Goal: Task Accomplishment & Management: Use online tool/utility

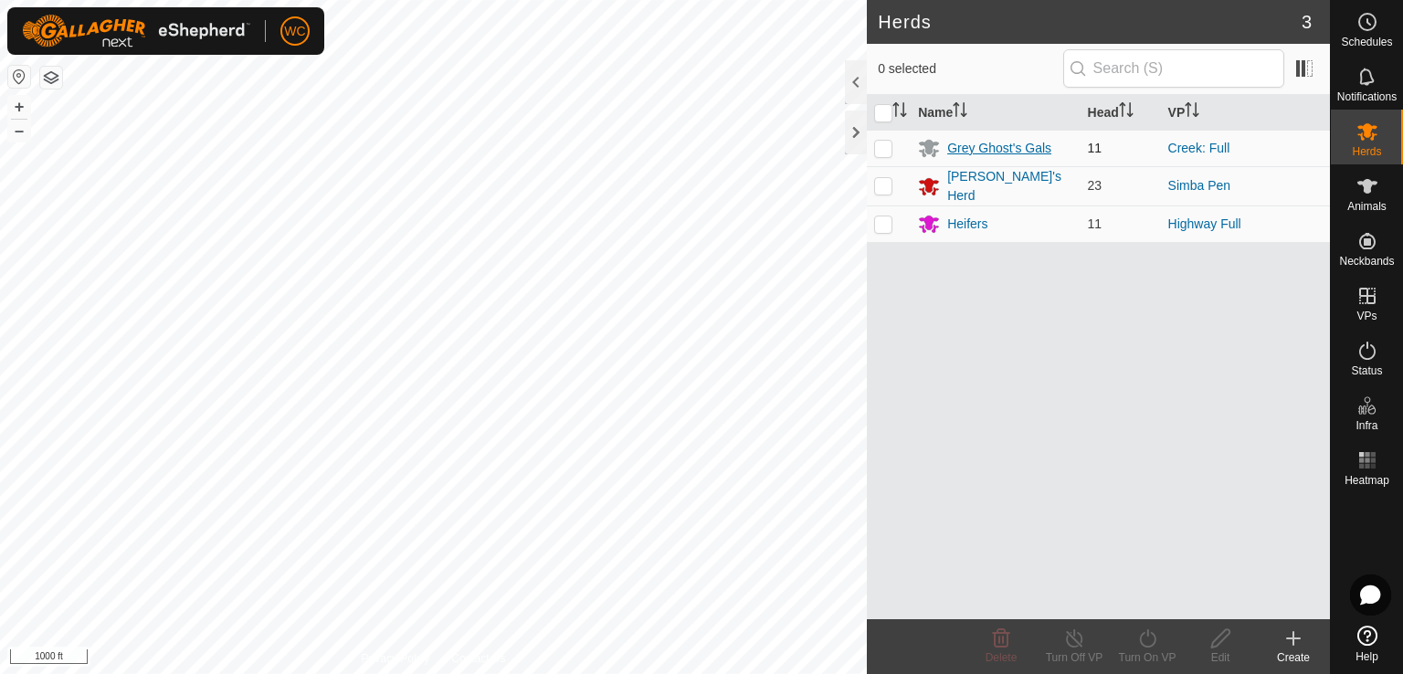
click at [1008, 145] on div "Grey Ghost's Gals" at bounding box center [999, 148] width 104 height 19
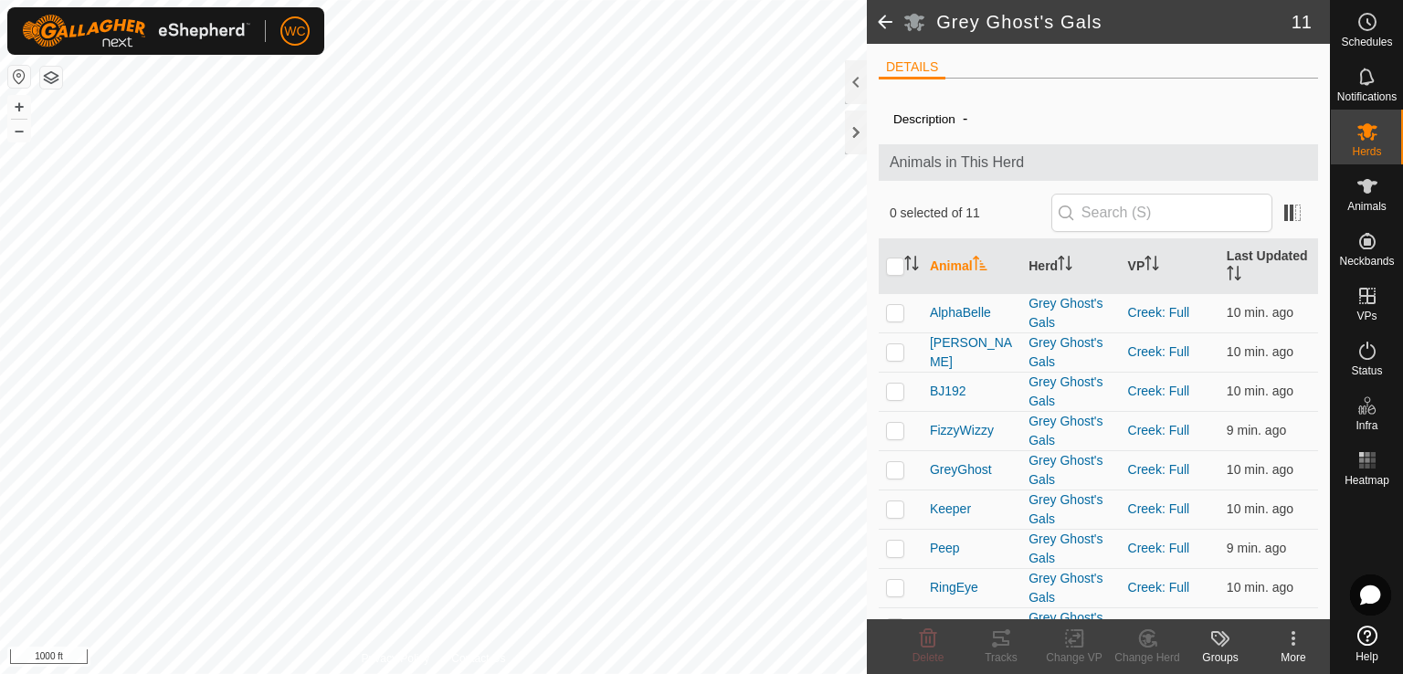
click at [878, 26] on span at bounding box center [885, 22] width 37 height 44
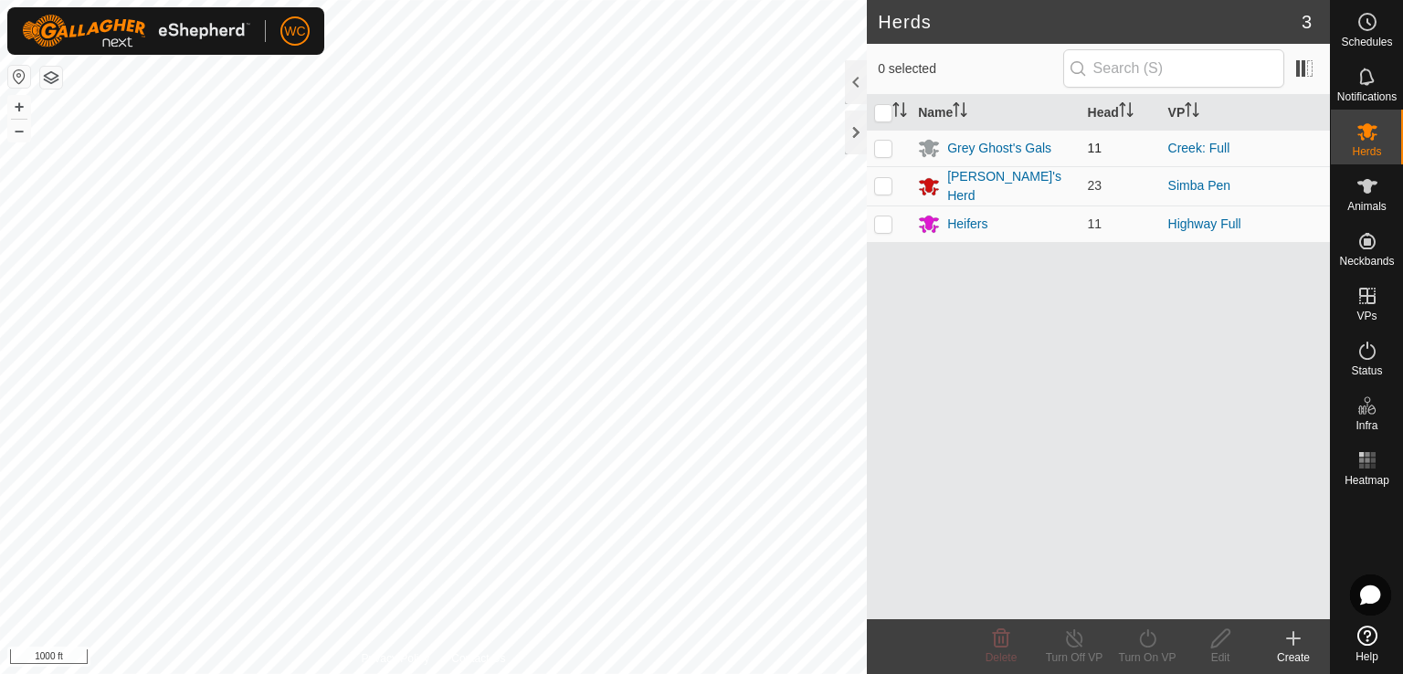
click at [884, 143] on p-checkbox at bounding box center [883, 148] width 18 height 15
checkbox input "true"
click at [1141, 633] on icon at bounding box center [1147, 638] width 16 height 18
click at [1145, 640] on icon at bounding box center [1147, 638] width 23 height 22
click at [1142, 638] on icon at bounding box center [1147, 638] width 23 height 22
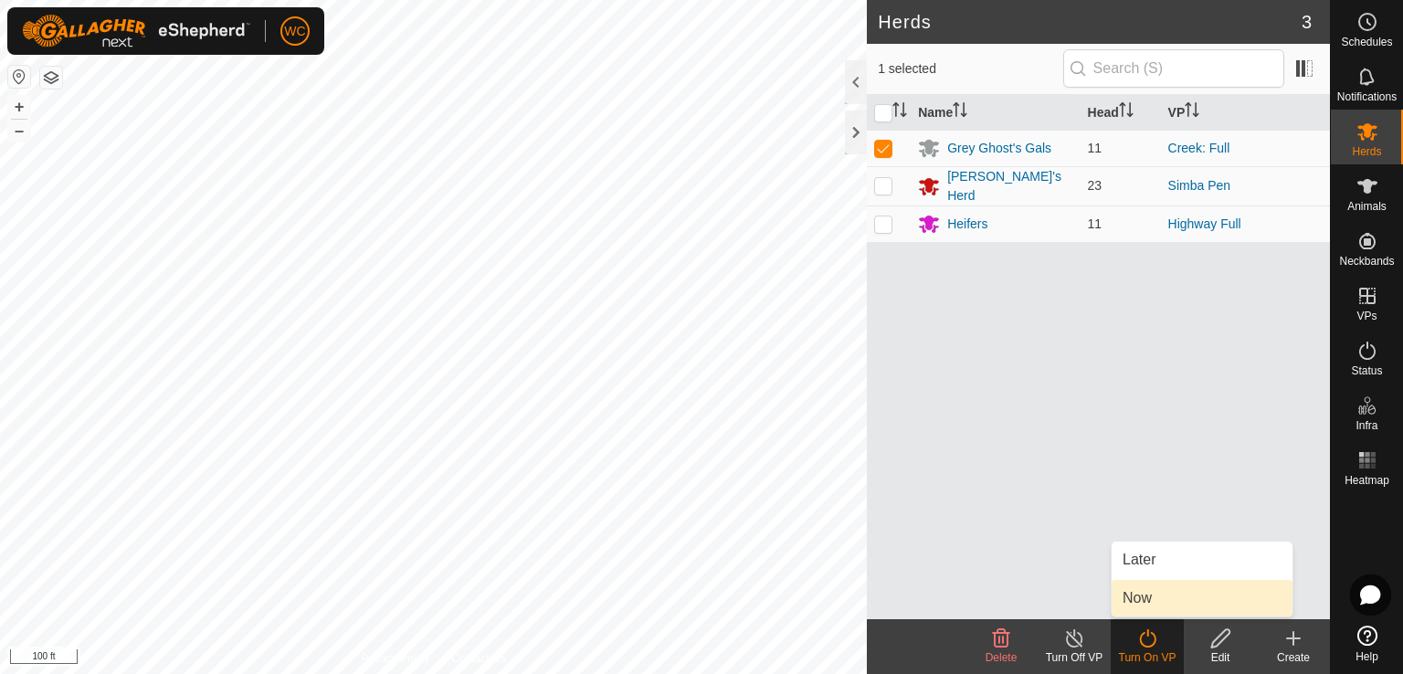
click at [1143, 602] on link "Now" at bounding box center [1201, 598] width 181 height 37
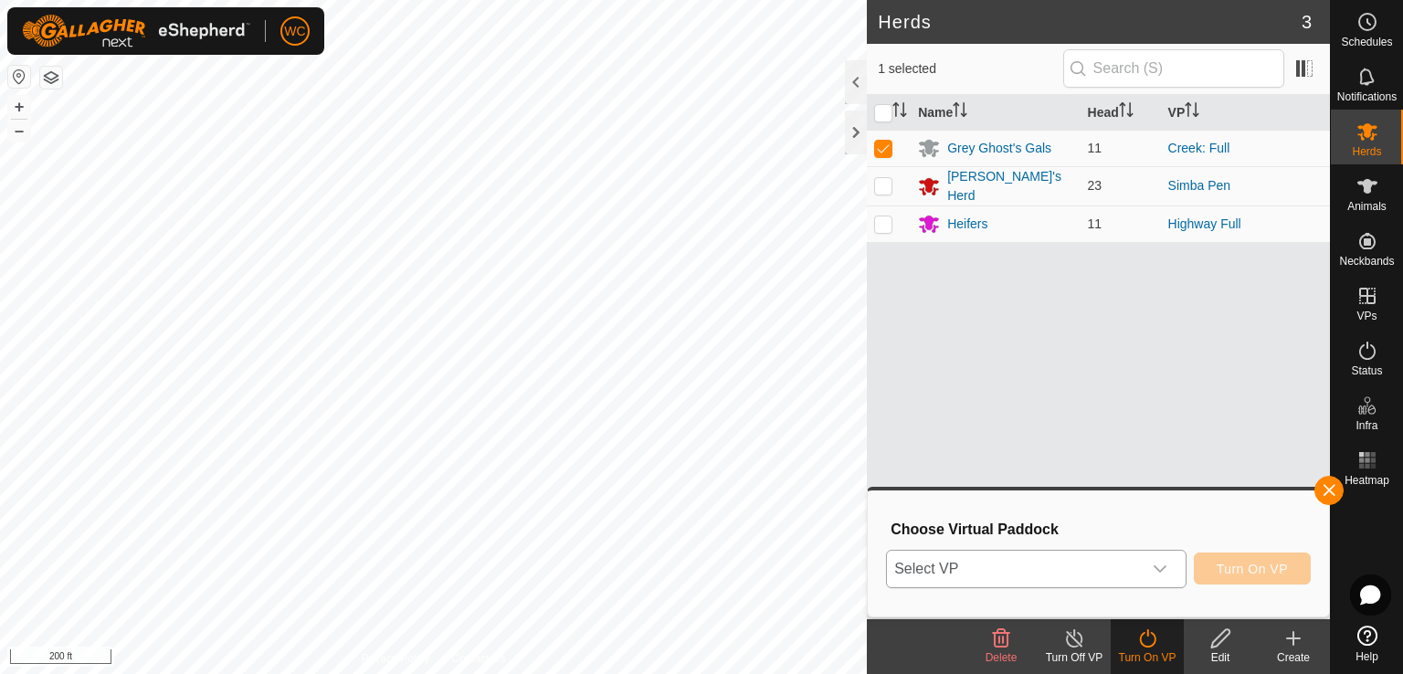
click at [1031, 578] on span "Select VP" at bounding box center [1014, 569] width 255 height 37
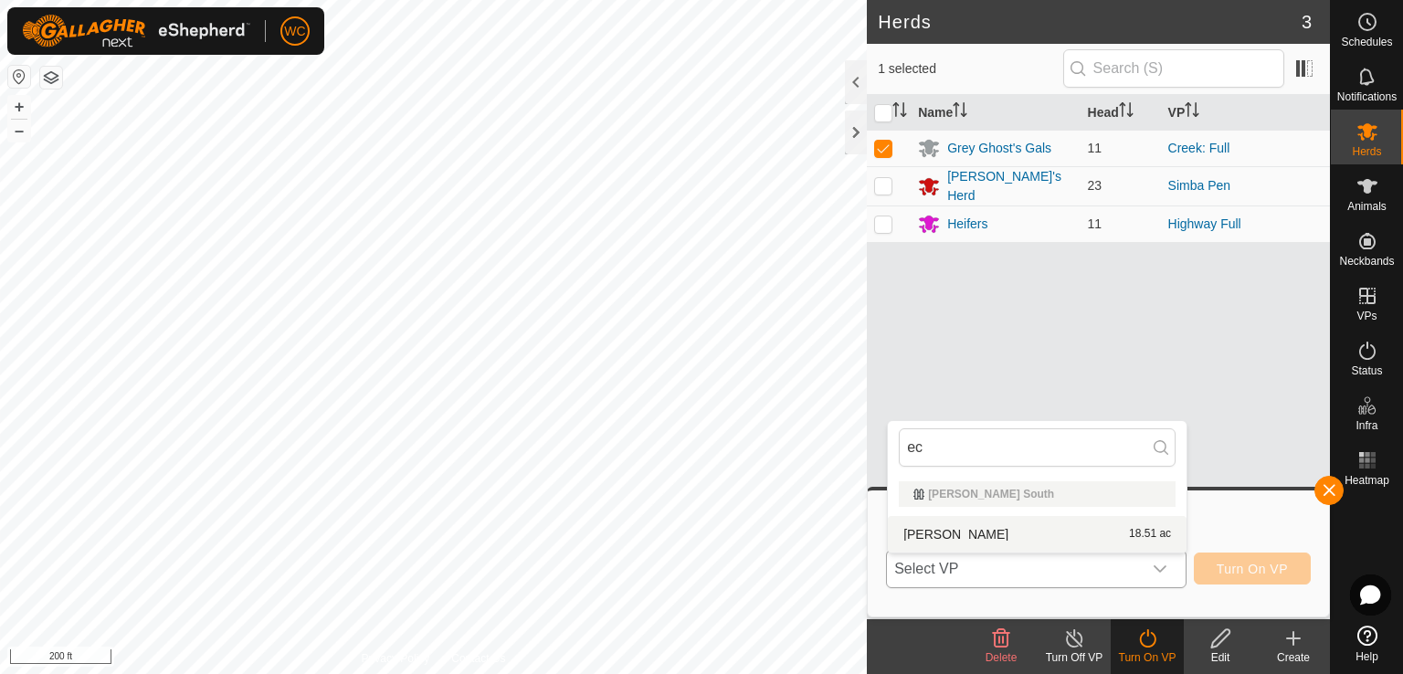
type input "ec"
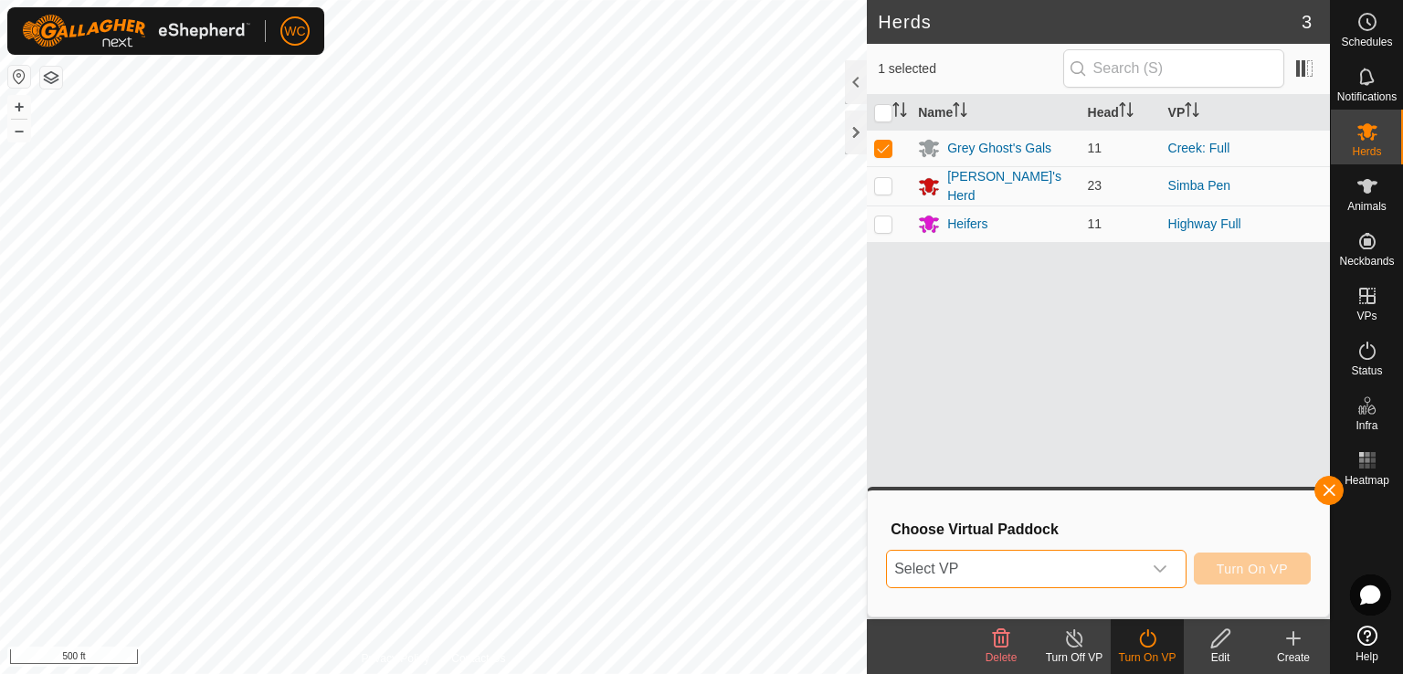
click at [968, 575] on span "Select VP" at bounding box center [1014, 569] width 255 height 37
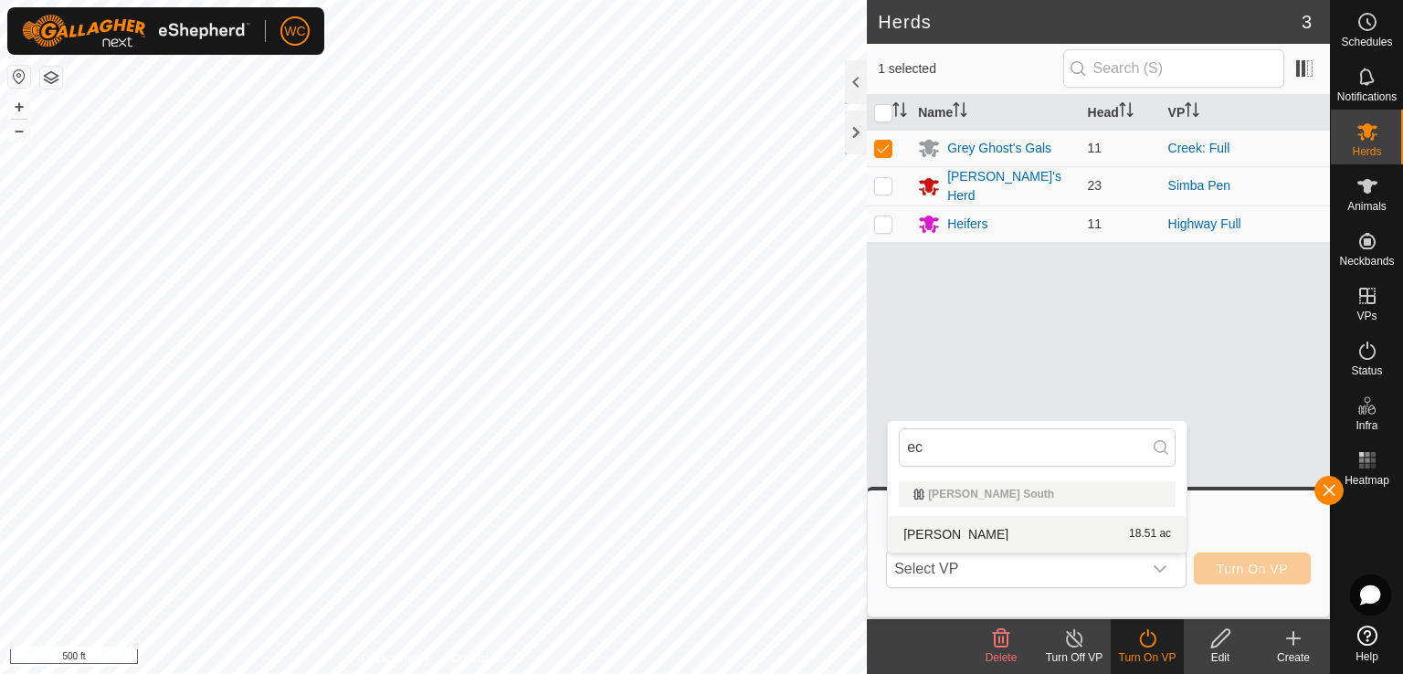
click at [973, 531] on li "[PERSON_NAME] 18.51 ac" at bounding box center [1037, 534] width 299 height 37
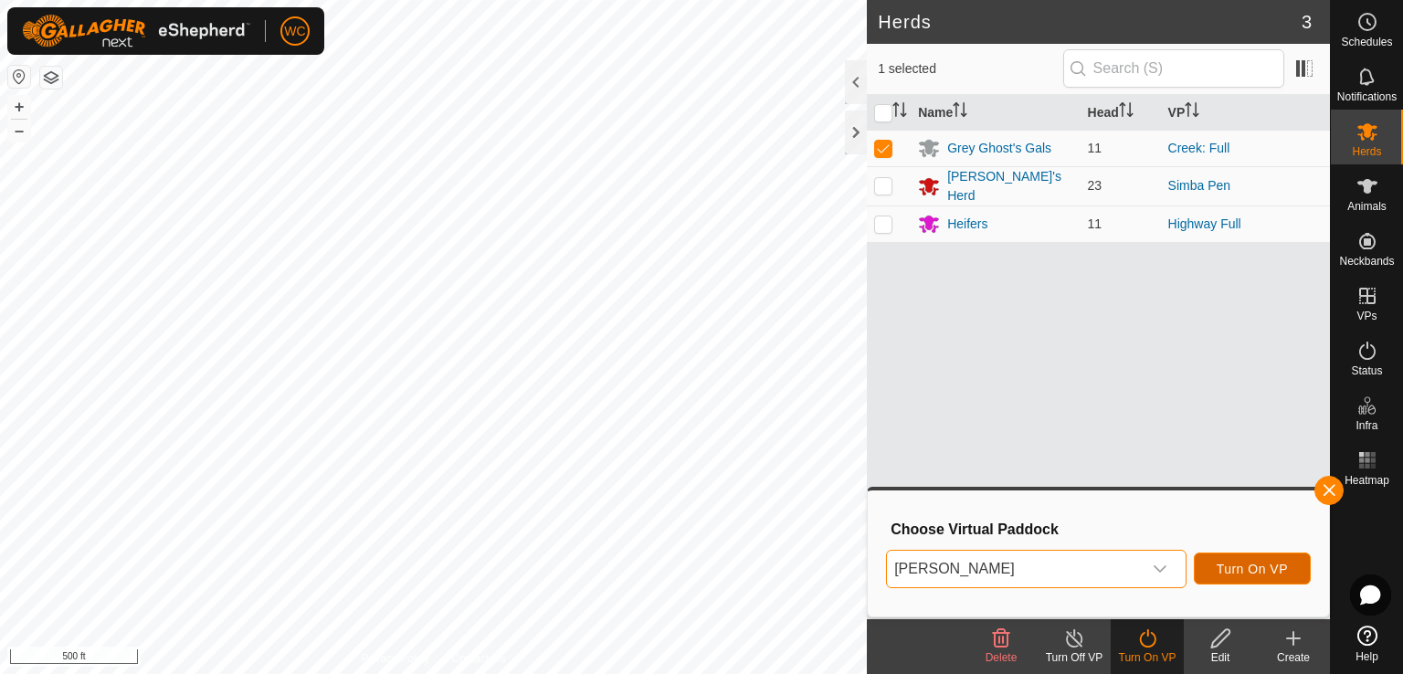
click at [1235, 570] on span "Turn On VP" at bounding box center [1251, 569] width 71 height 15
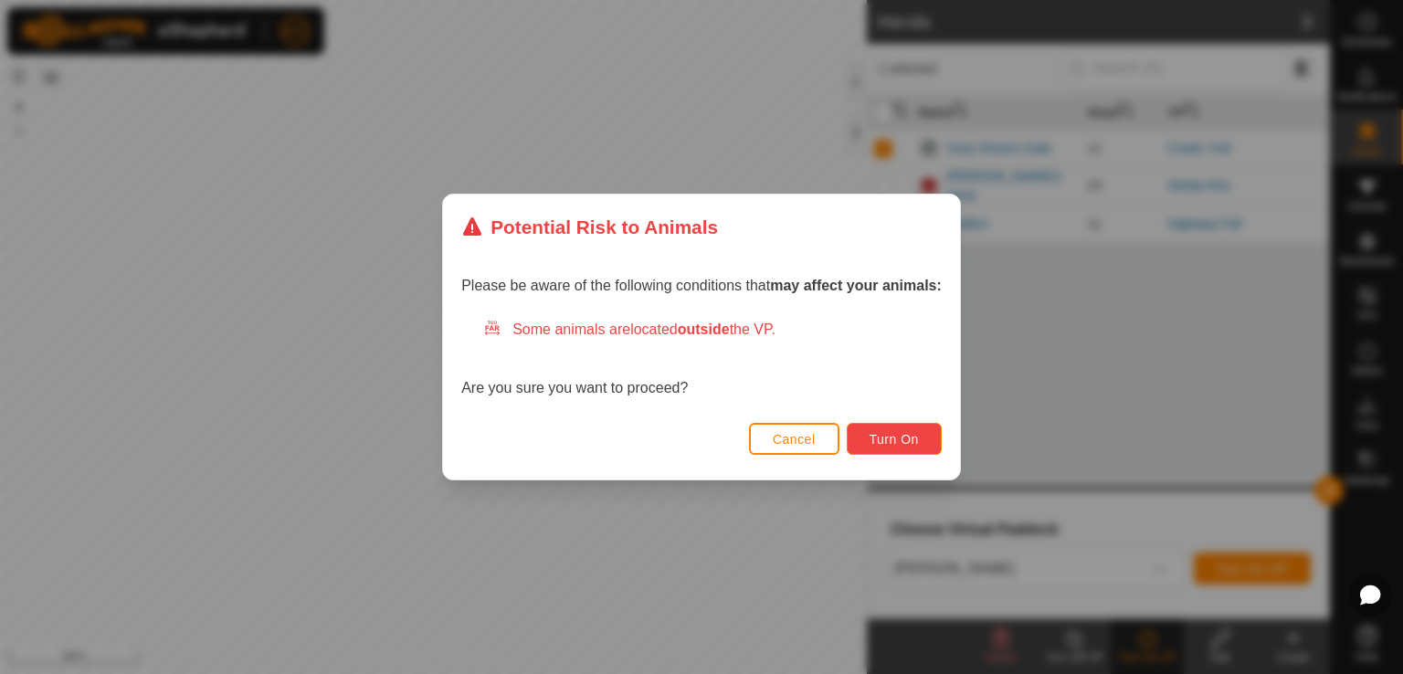
click at [884, 439] on span "Turn On" at bounding box center [893, 439] width 49 height 15
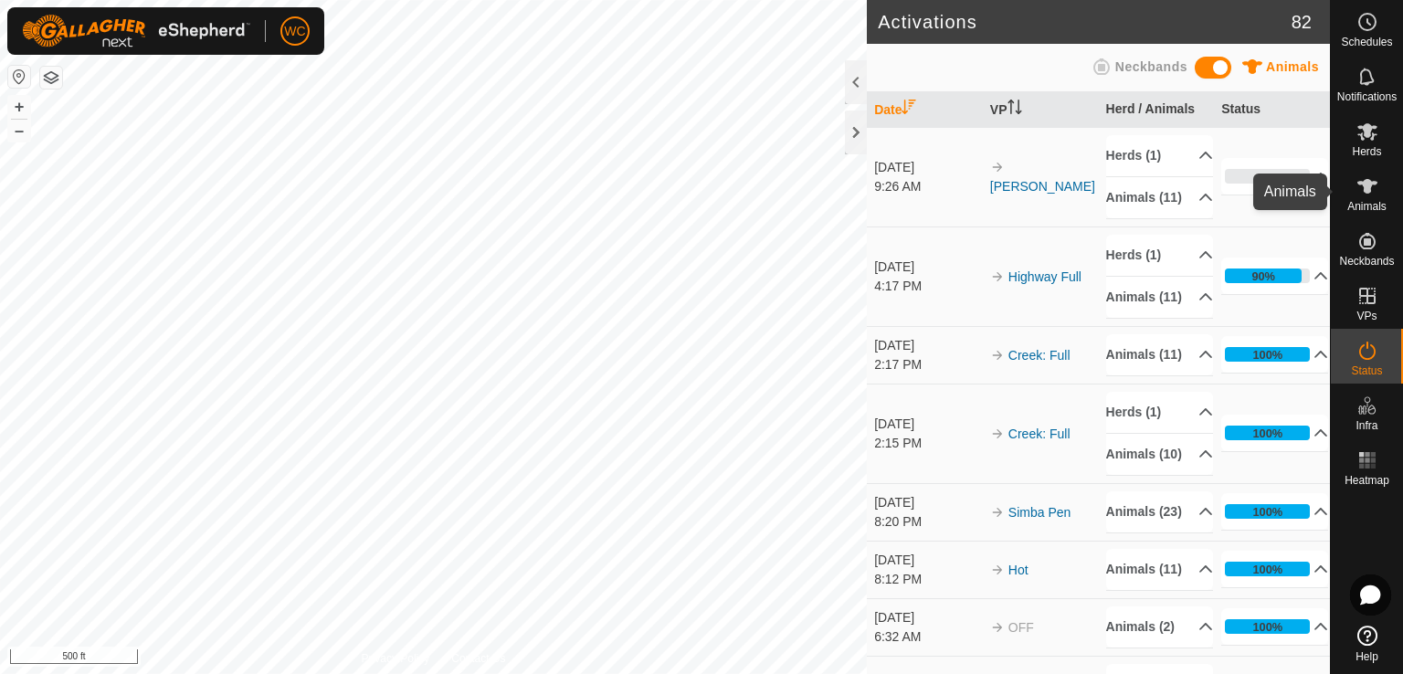
click at [1356, 180] on icon at bounding box center [1367, 186] width 22 height 22
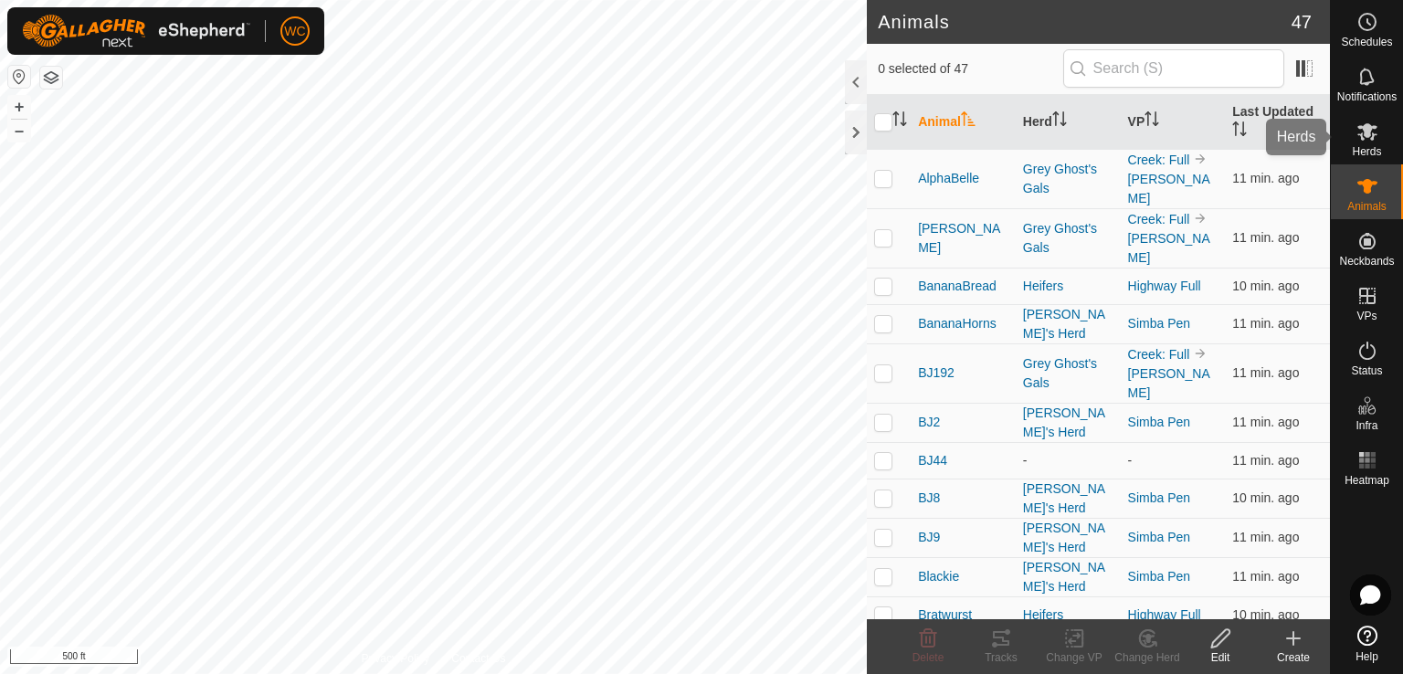
click at [1359, 126] on icon at bounding box center [1367, 131] width 20 height 17
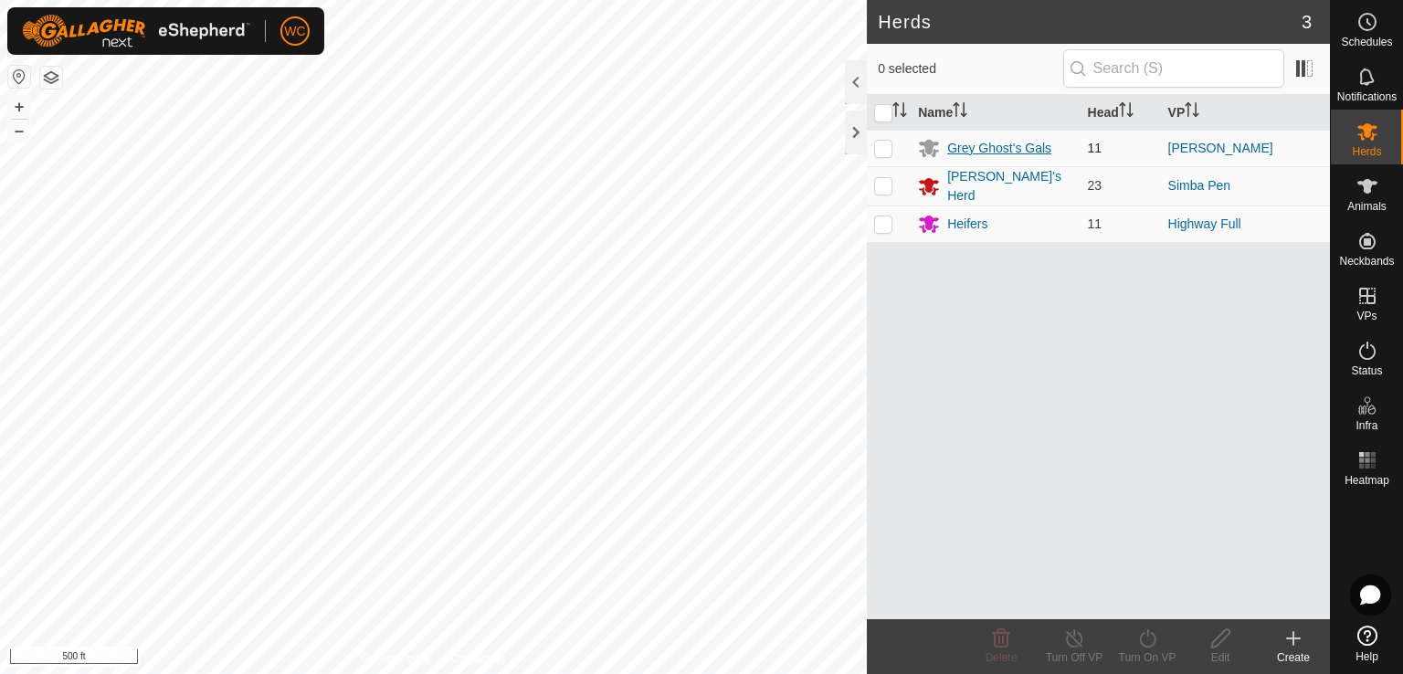
click at [969, 151] on div "Grey Ghost's Gals" at bounding box center [999, 148] width 104 height 19
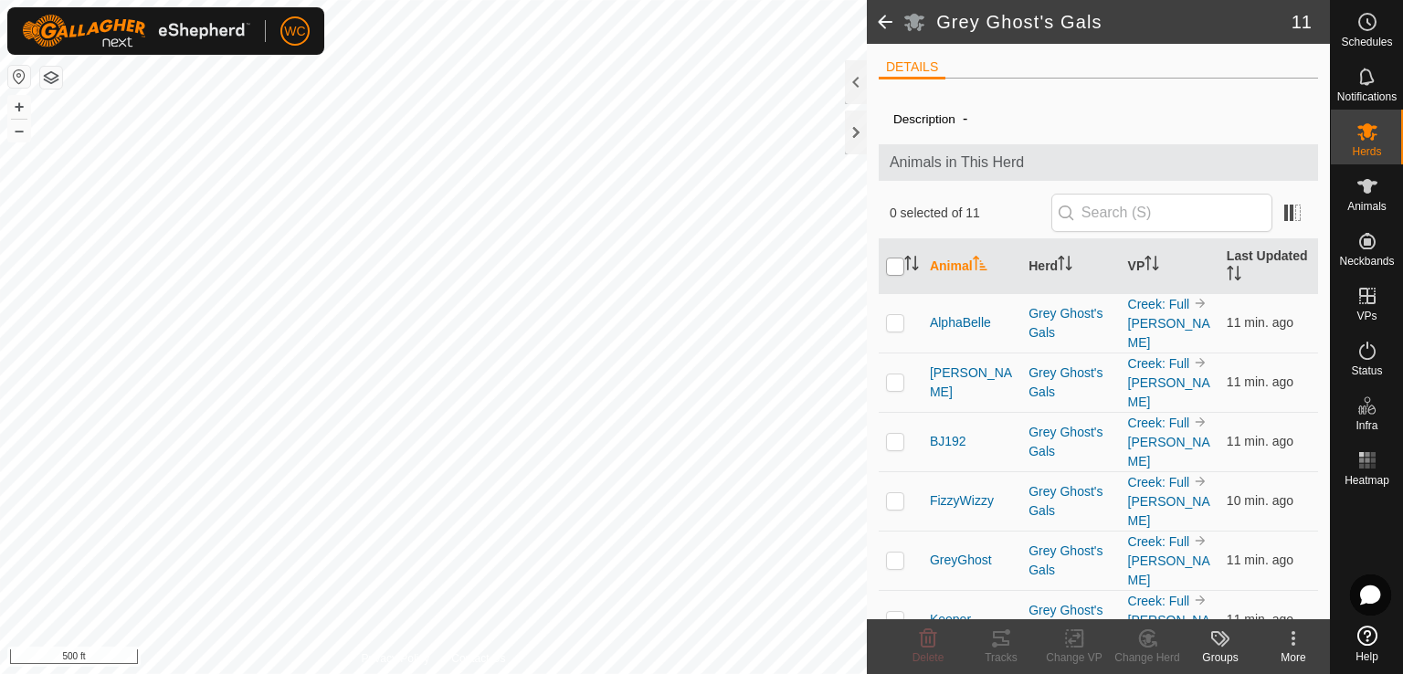
click at [888, 268] on input "checkbox" at bounding box center [895, 267] width 18 height 18
checkbox input "true"
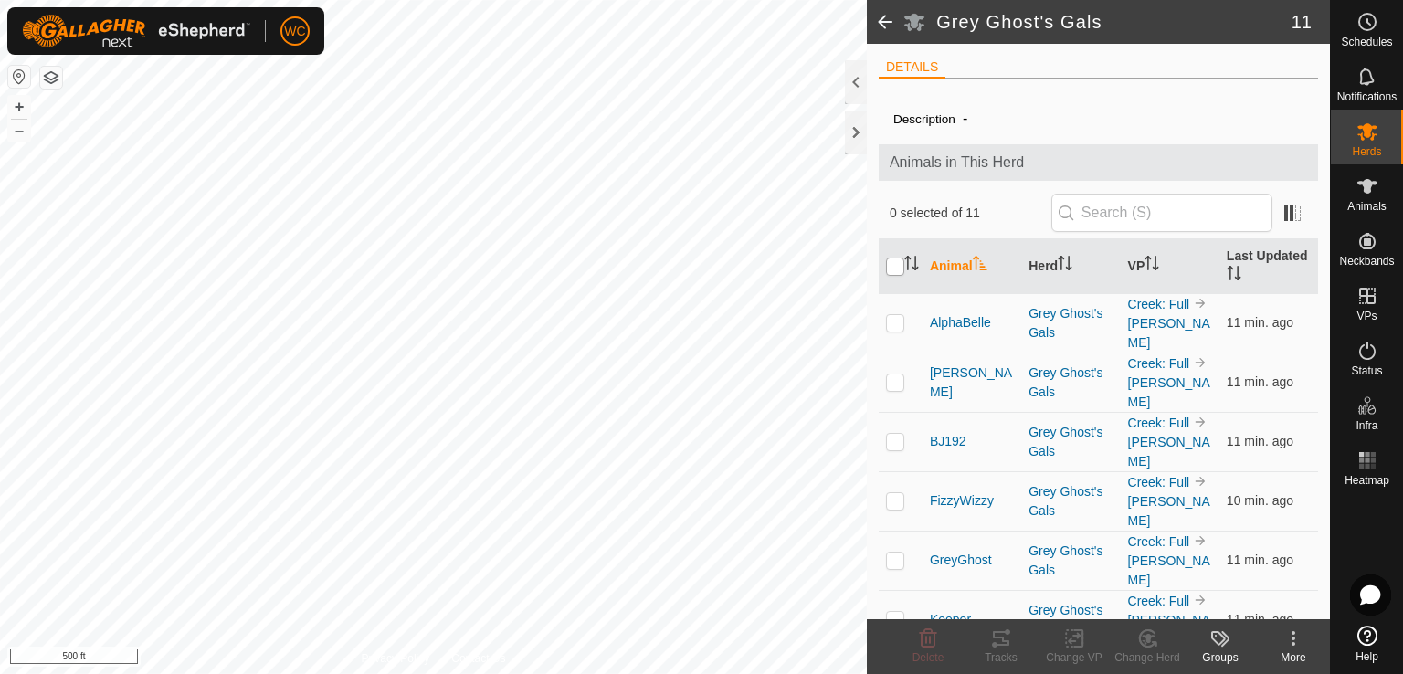
checkbox input "true"
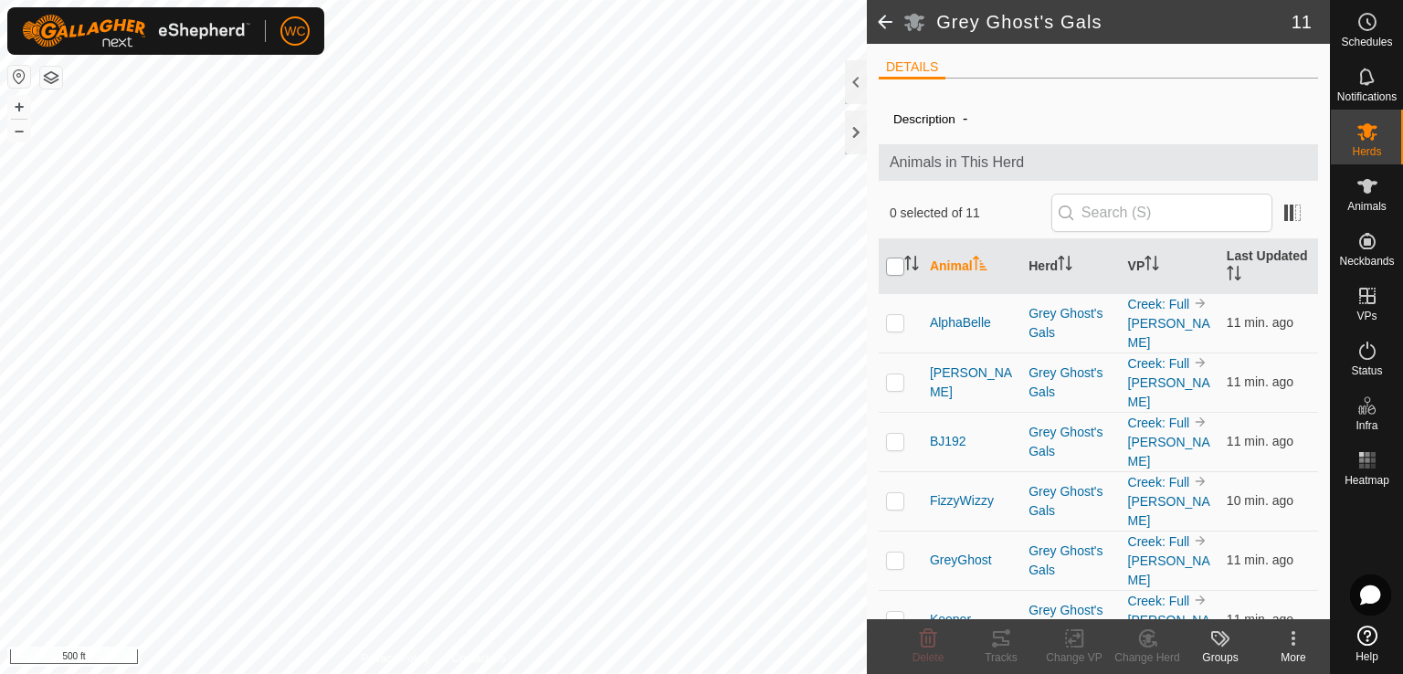
checkbox input "true"
click at [889, 552] on p-checkbox at bounding box center [895, 559] width 18 height 15
checkbox input "false"
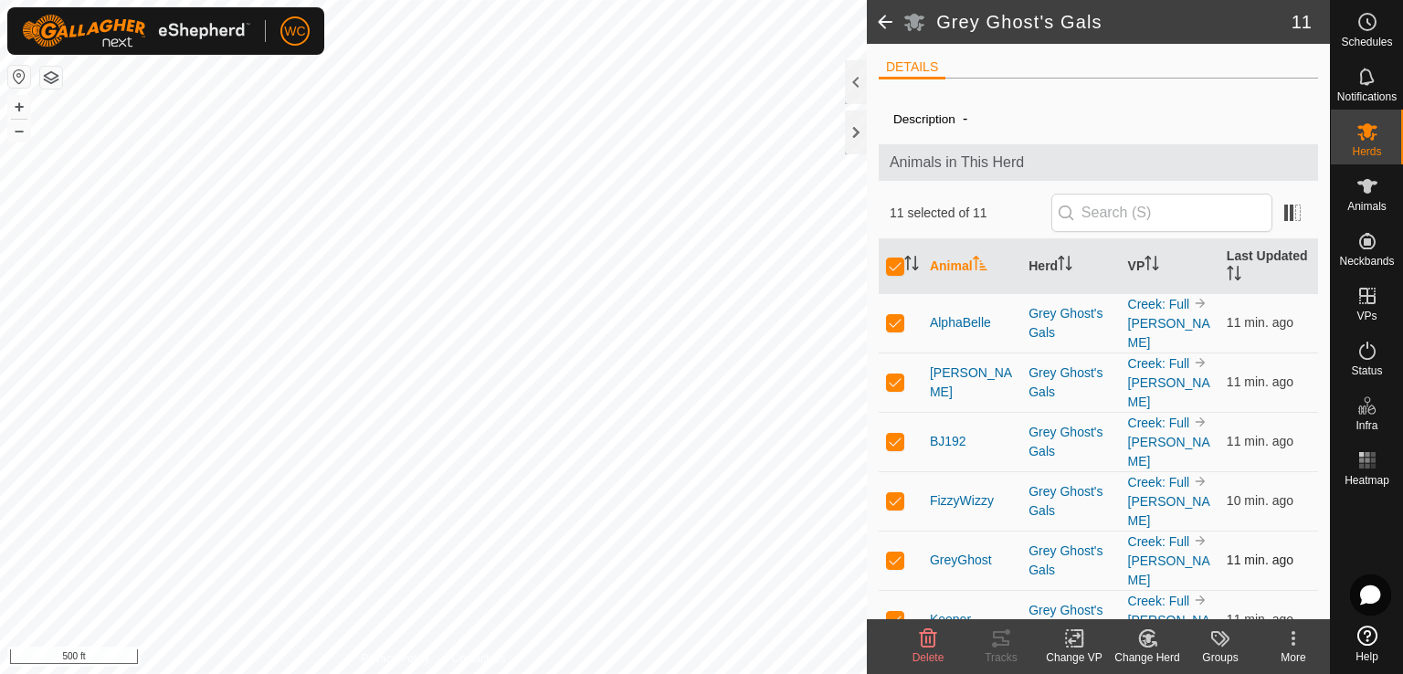
checkbox input "false"
click at [985, 642] on tracks-svg-icon at bounding box center [1000, 638] width 73 height 22
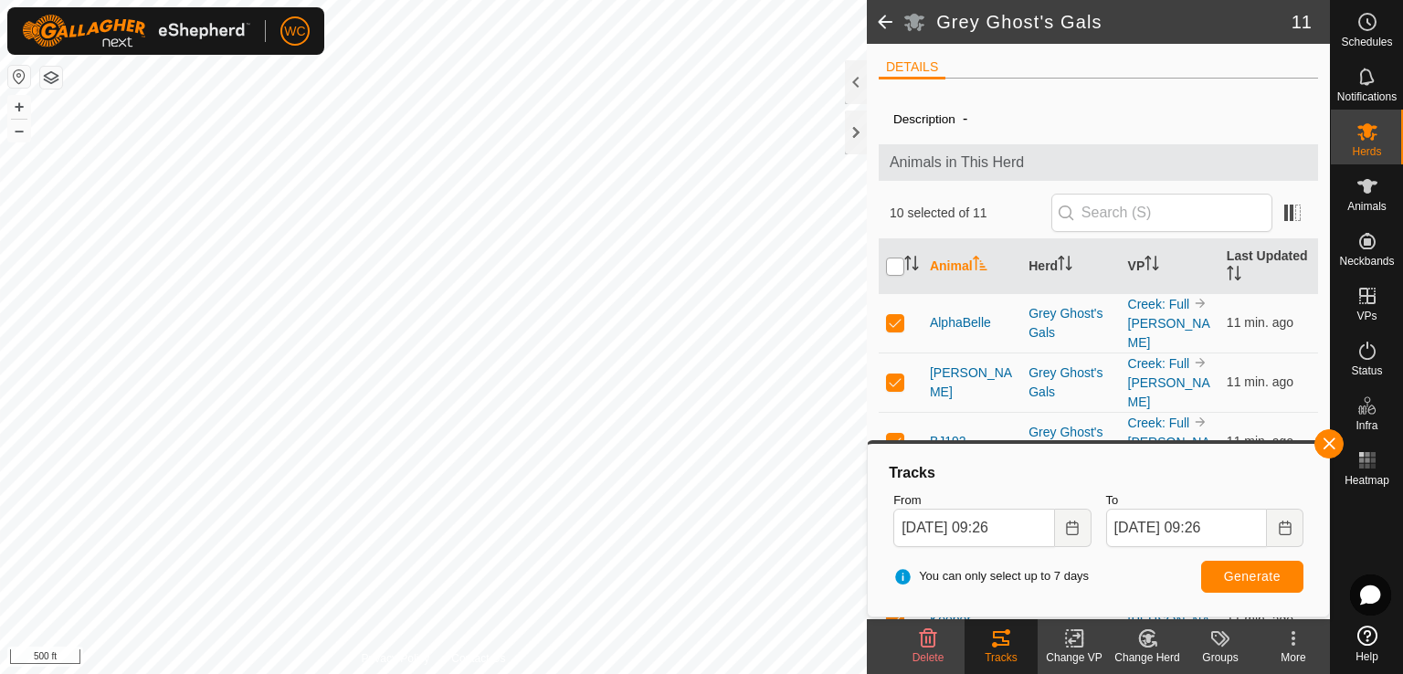
click at [890, 266] on input "checkbox" at bounding box center [895, 267] width 18 height 18
checkbox input "true"
click at [895, 264] on input "checkbox" at bounding box center [895, 267] width 18 height 18
checkbox input "false"
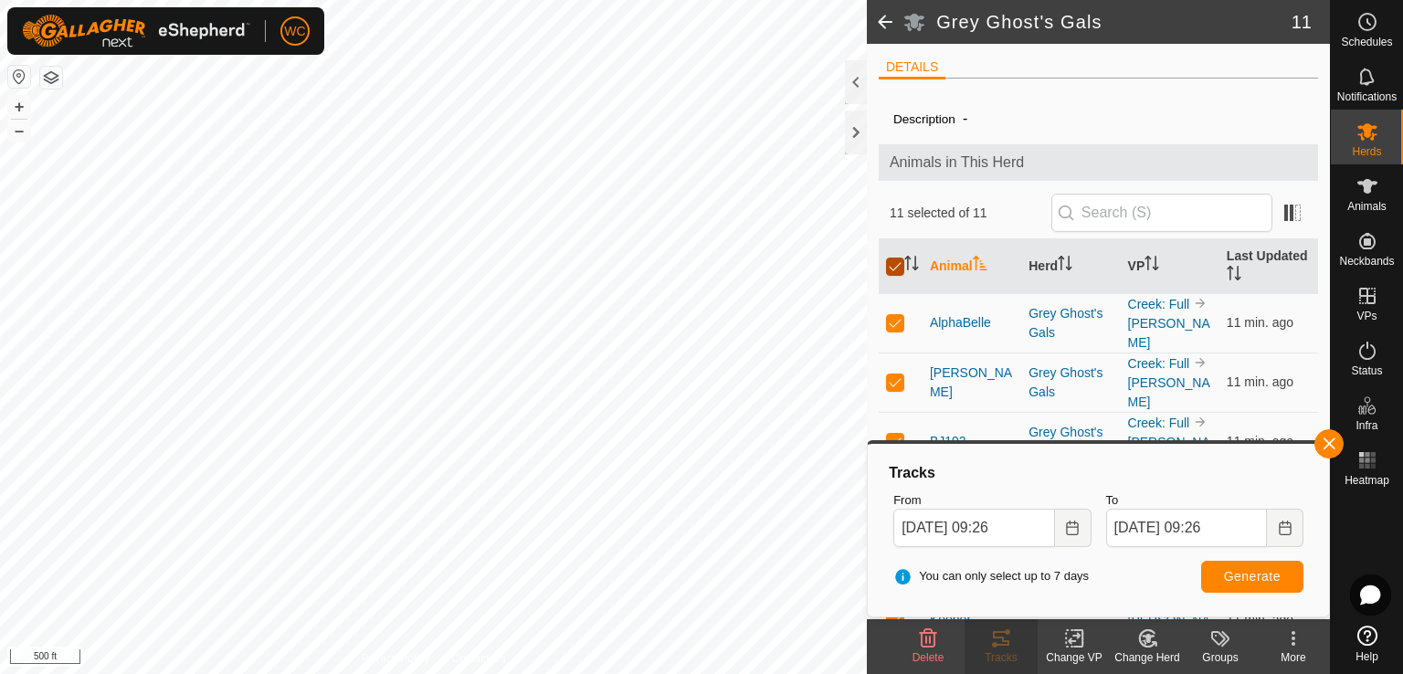
checkbox input "false"
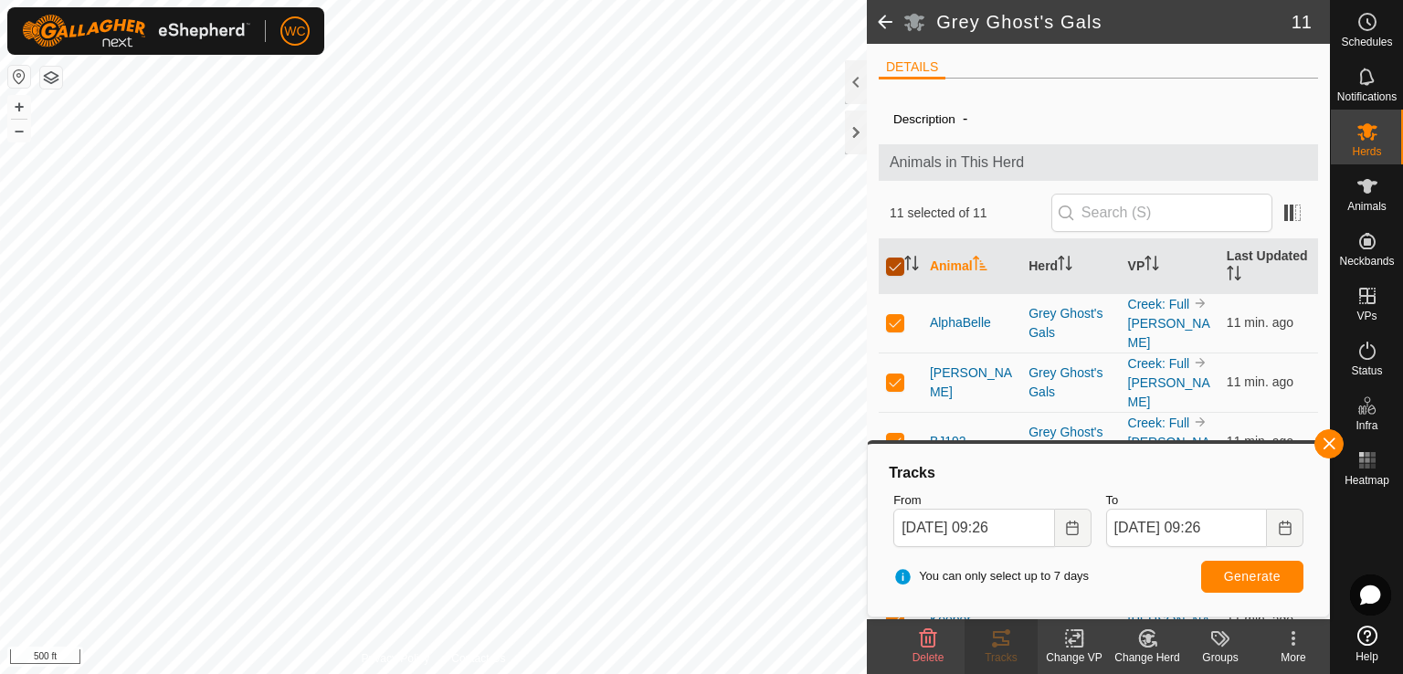
checkbox input "false"
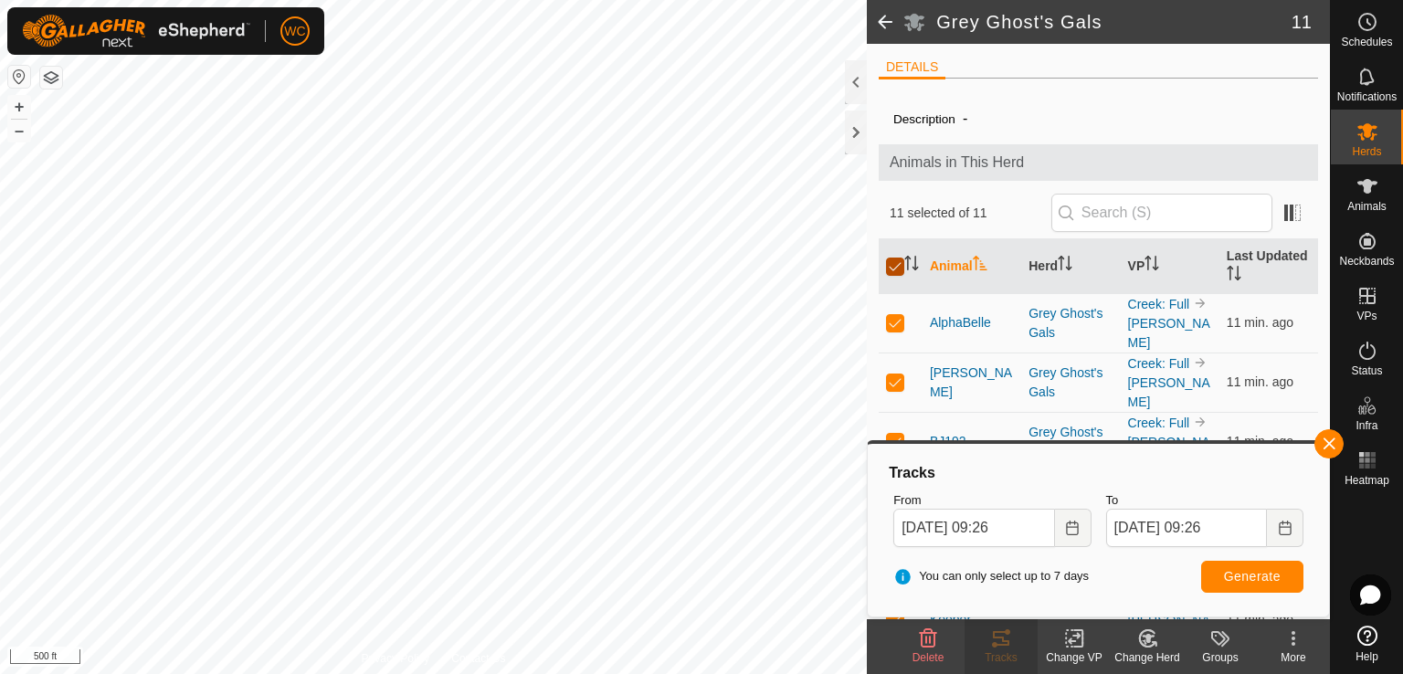
checkbox input "false"
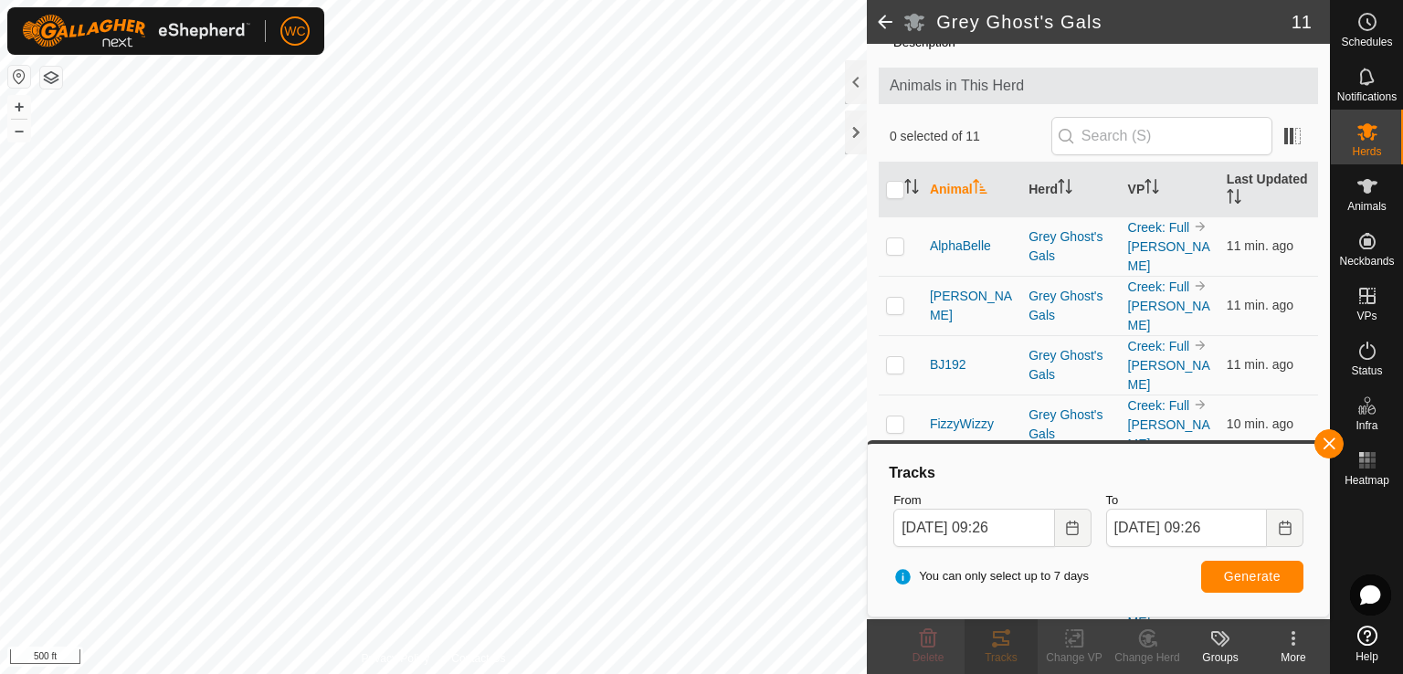
scroll to position [111, 0]
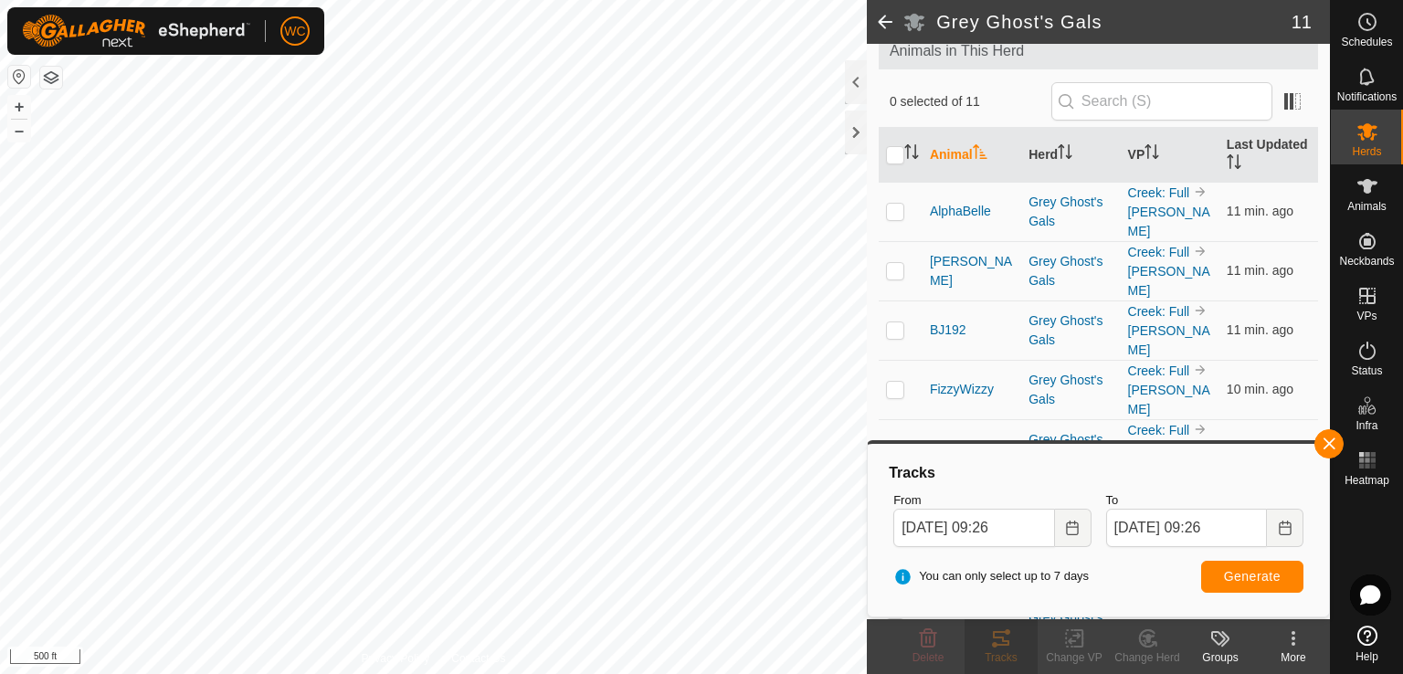
click at [897, 441] on p-checkbox at bounding box center [895, 448] width 18 height 15
checkbox input "true"
click at [1227, 569] on span "Generate" at bounding box center [1252, 576] width 57 height 15
click at [881, 33] on span at bounding box center [885, 22] width 37 height 44
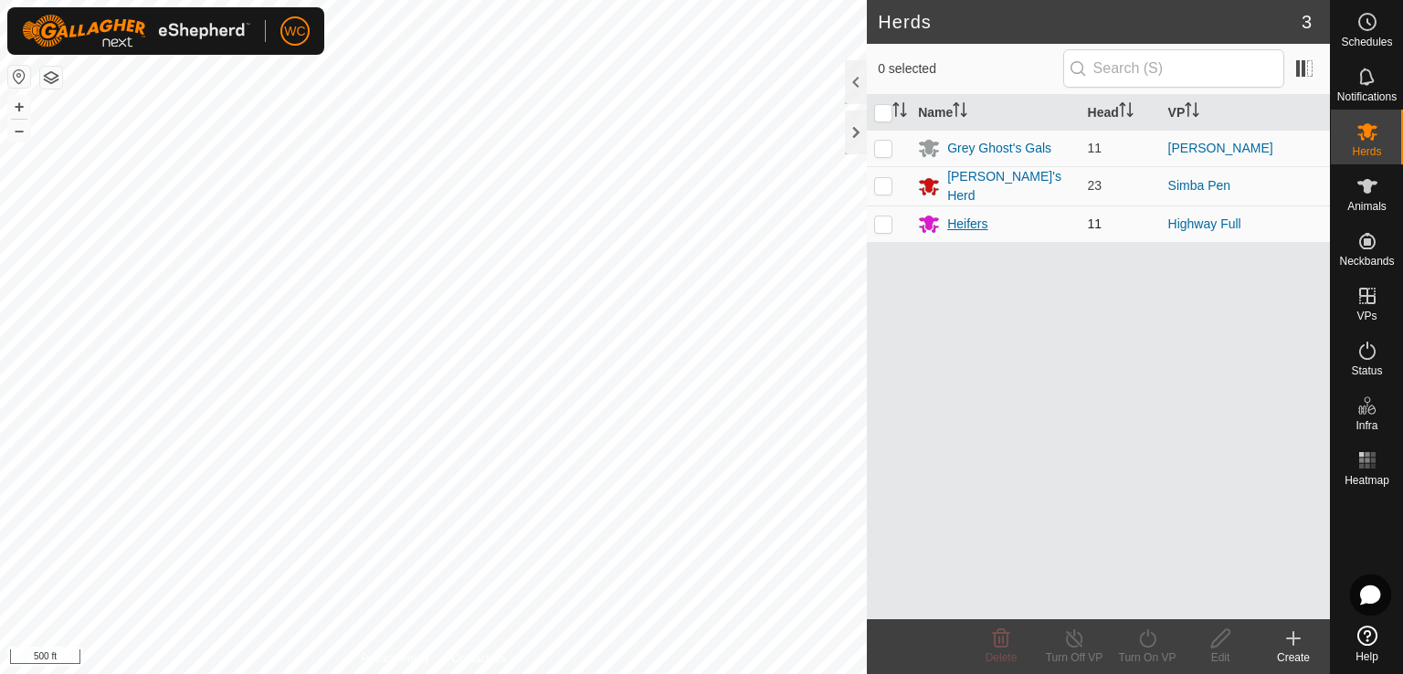
click at [947, 216] on div "Heifers" at bounding box center [967, 224] width 40 height 19
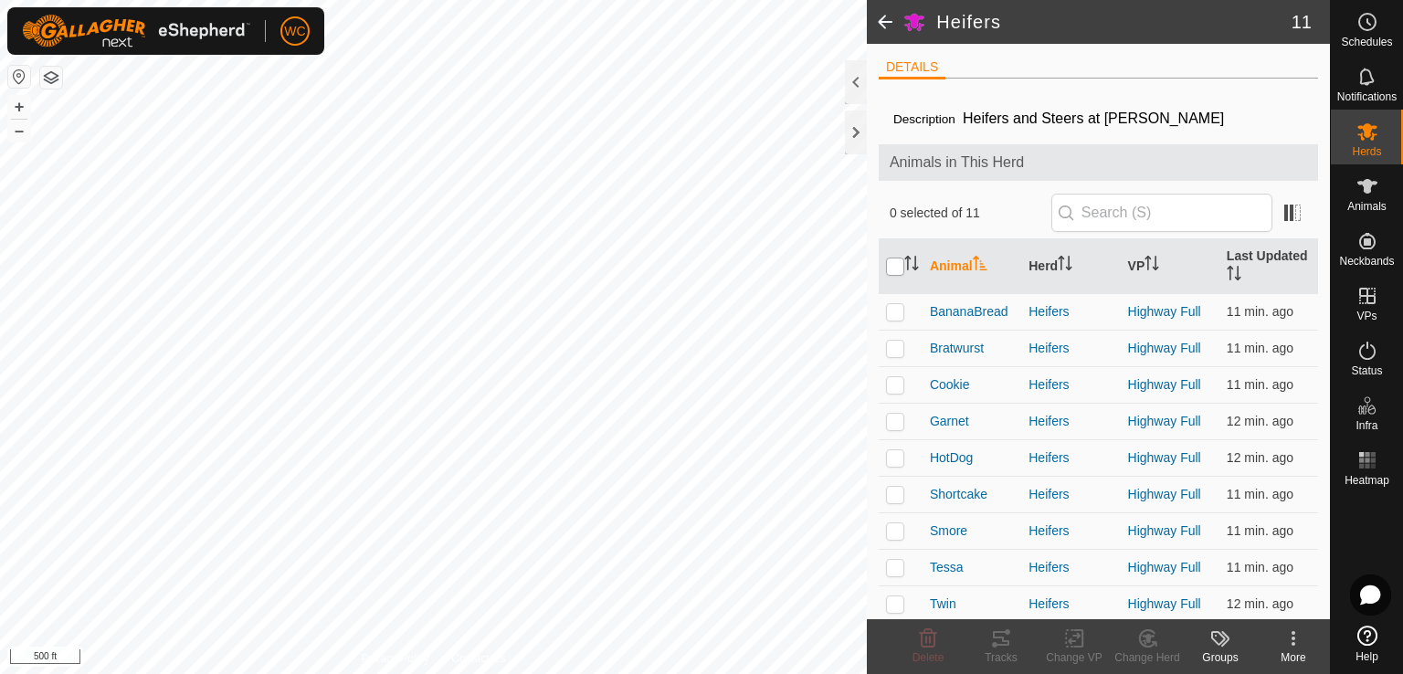
click at [899, 261] on input "checkbox" at bounding box center [895, 267] width 18 height 18
checkbox input "true"
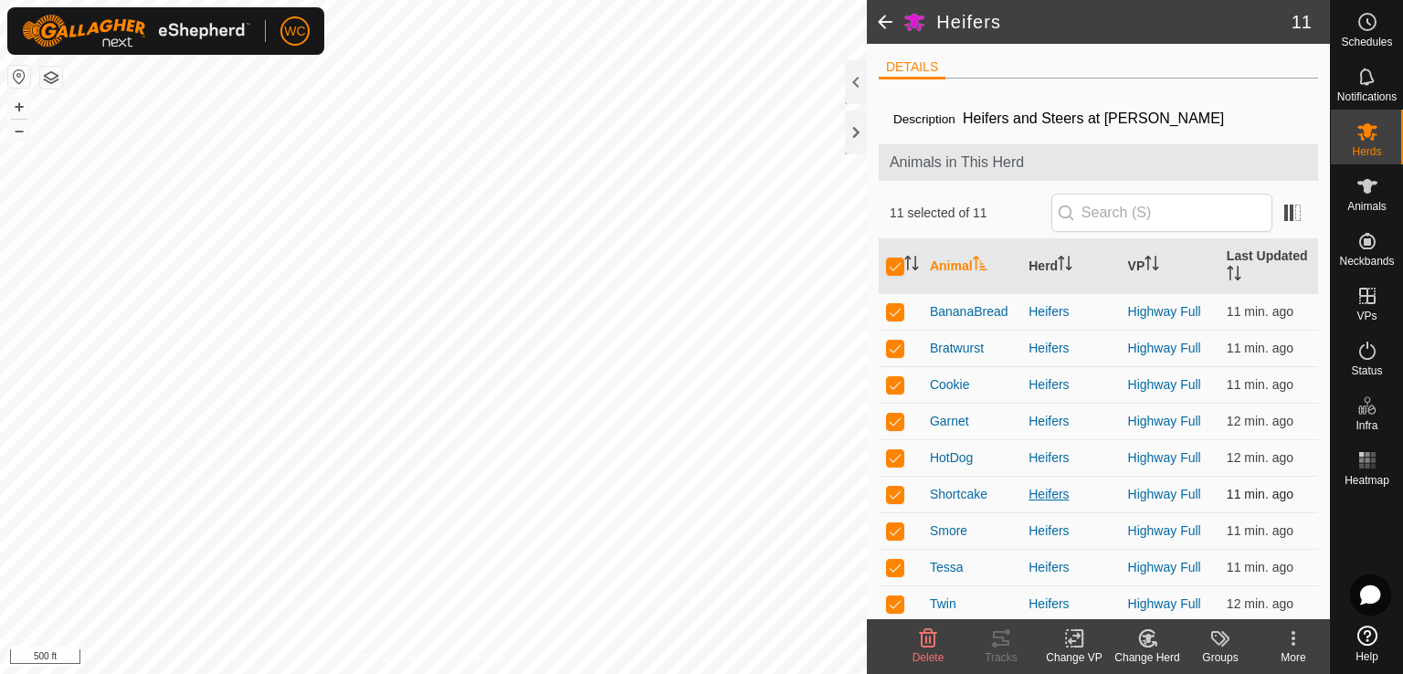
checkbox input "true"
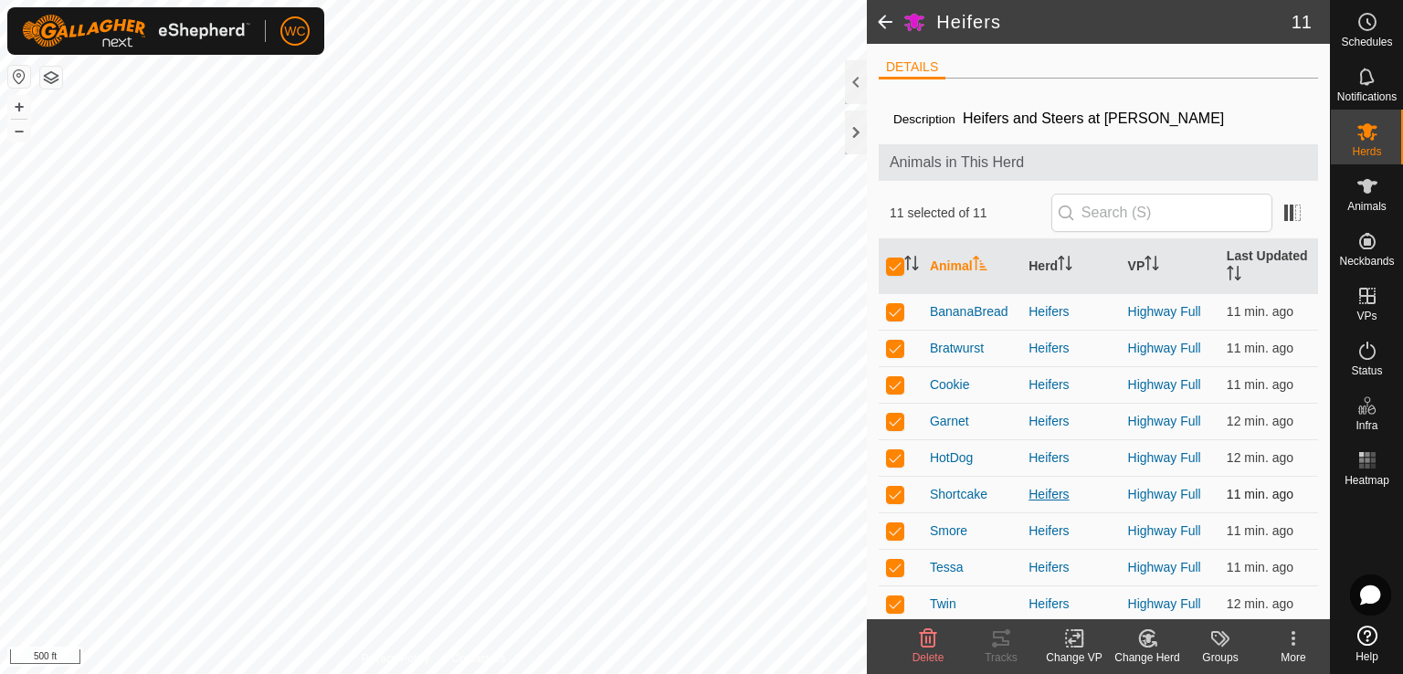
checkbox input "true"
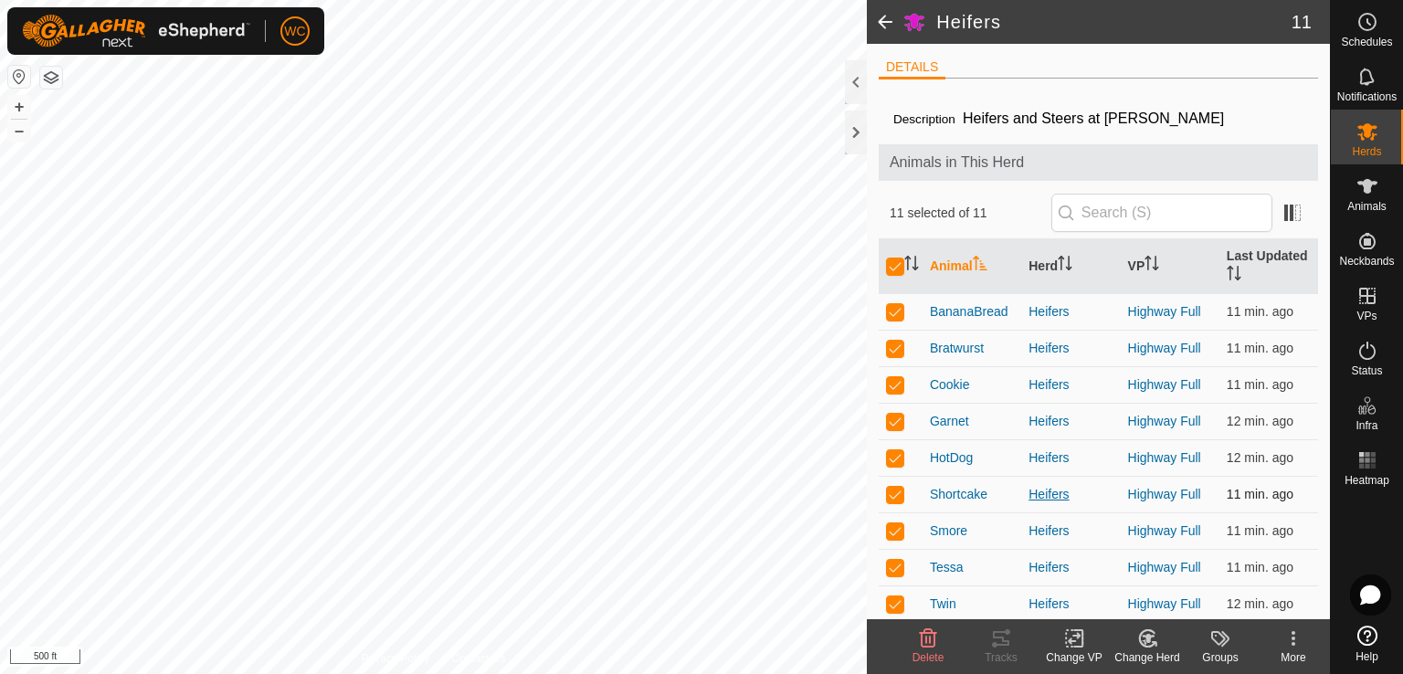
checkbox input "true"
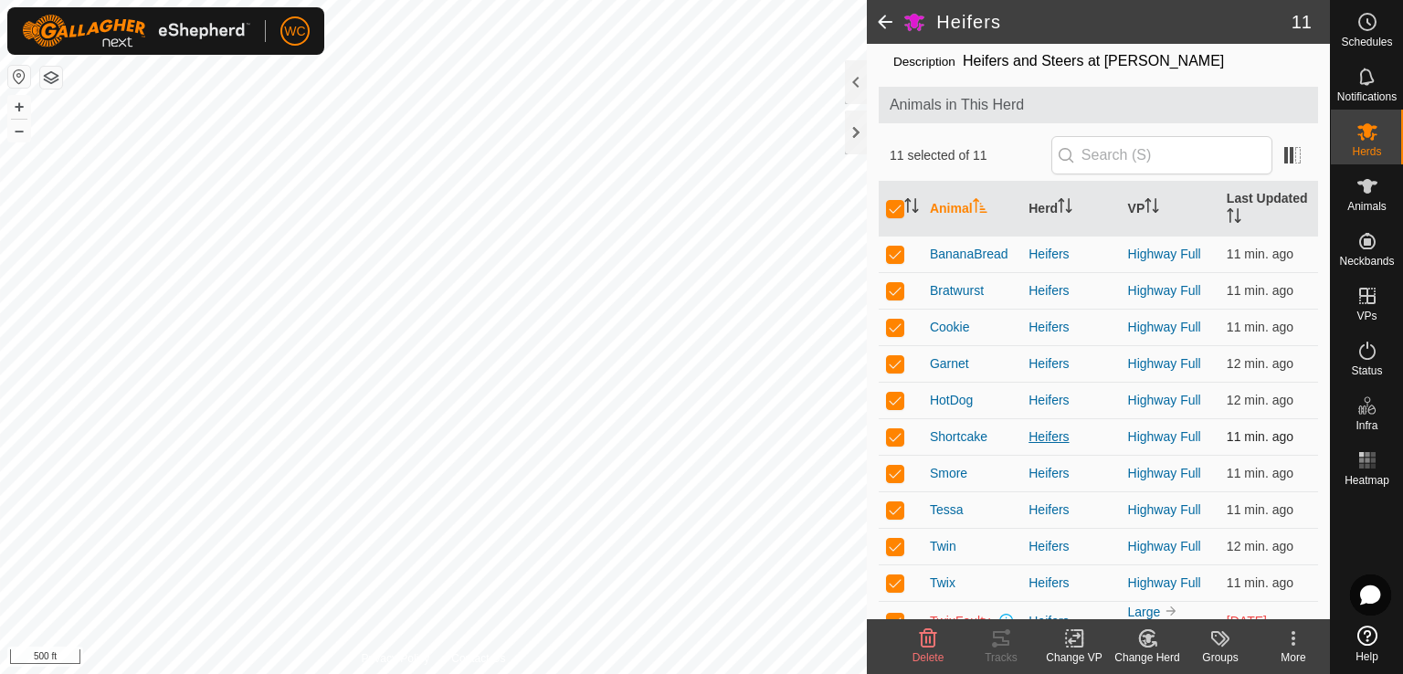
scroll to position [79, 0]
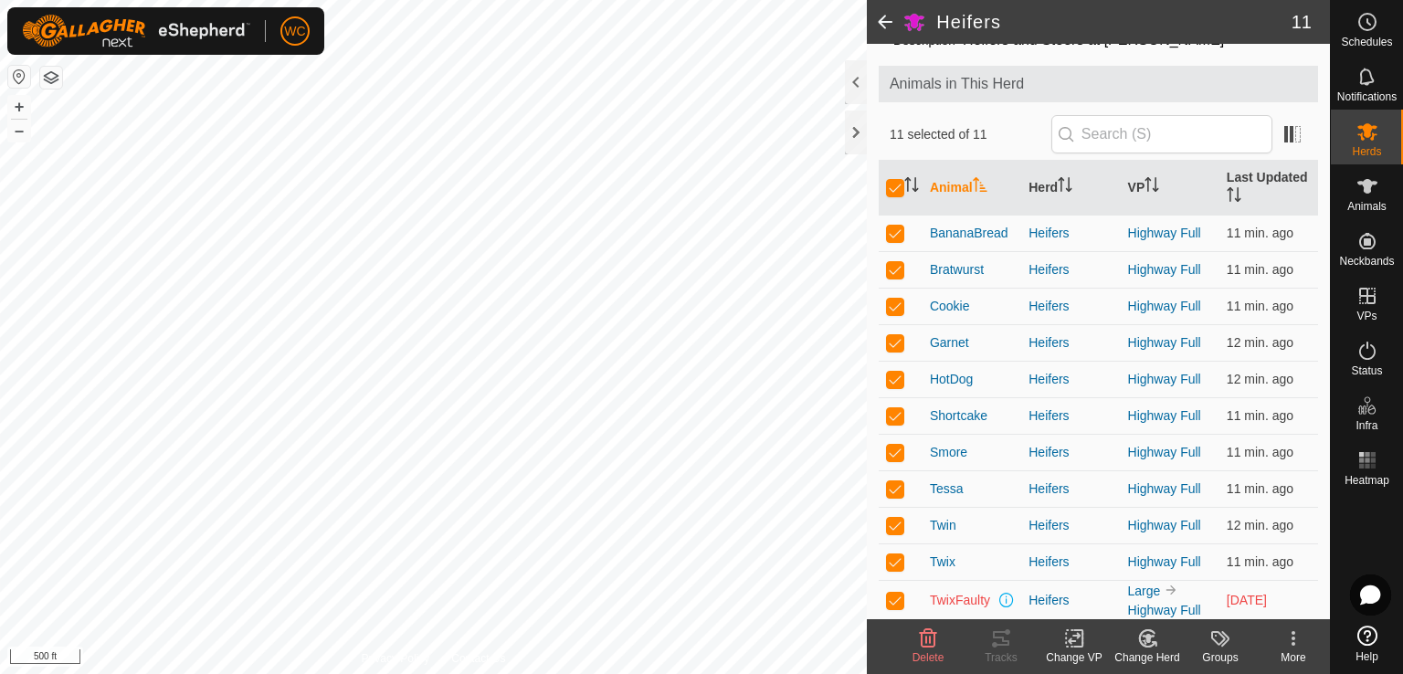
click at [896, 603] on p-checkbox at bounding box center [895, 600] width 18 height 15
checkbox input "false"
click at [1000, 642] on icon at bounding box center [1001, 638] width 22 height 22
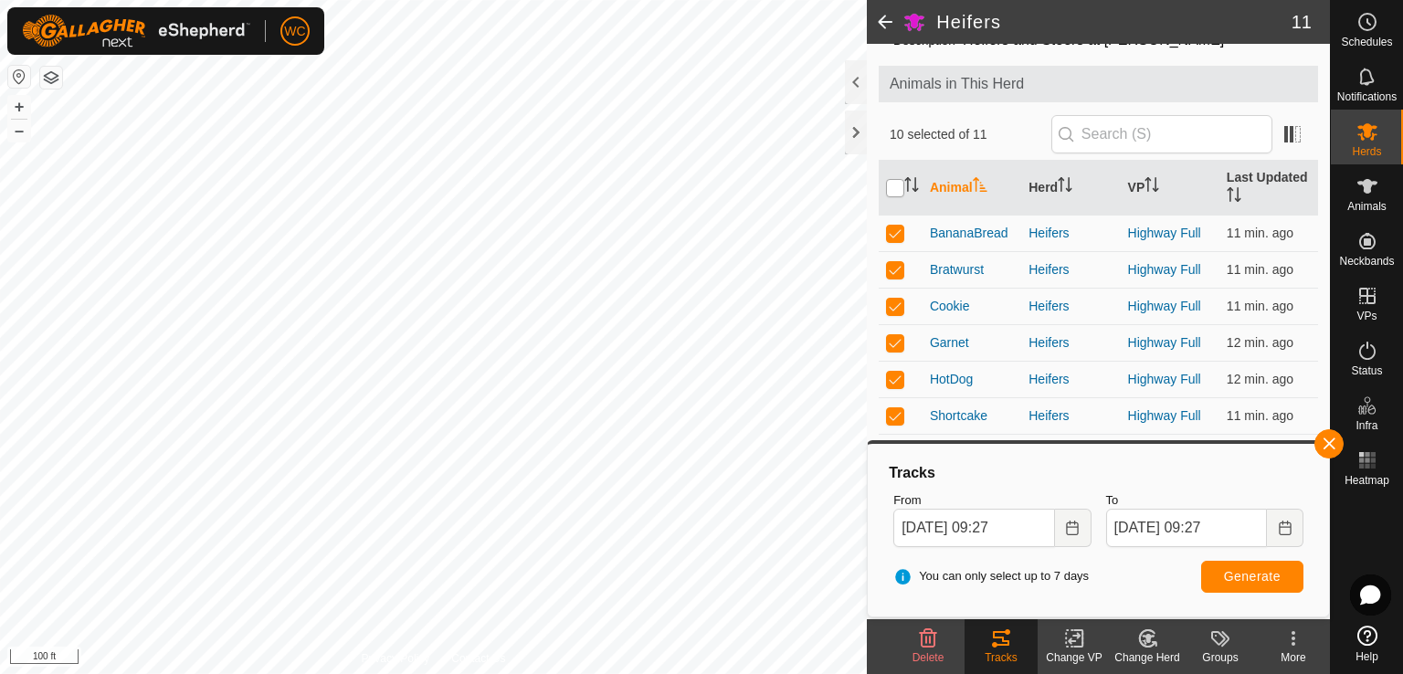
click at [893, 183] on input "checkbox" at bounding box center [895, 188] width 18 height 18
checkbox input "true"
click at [893, 183] on input "checkbox" at bounding box center [895, 188] width 18 height 18
checkbox input "false"
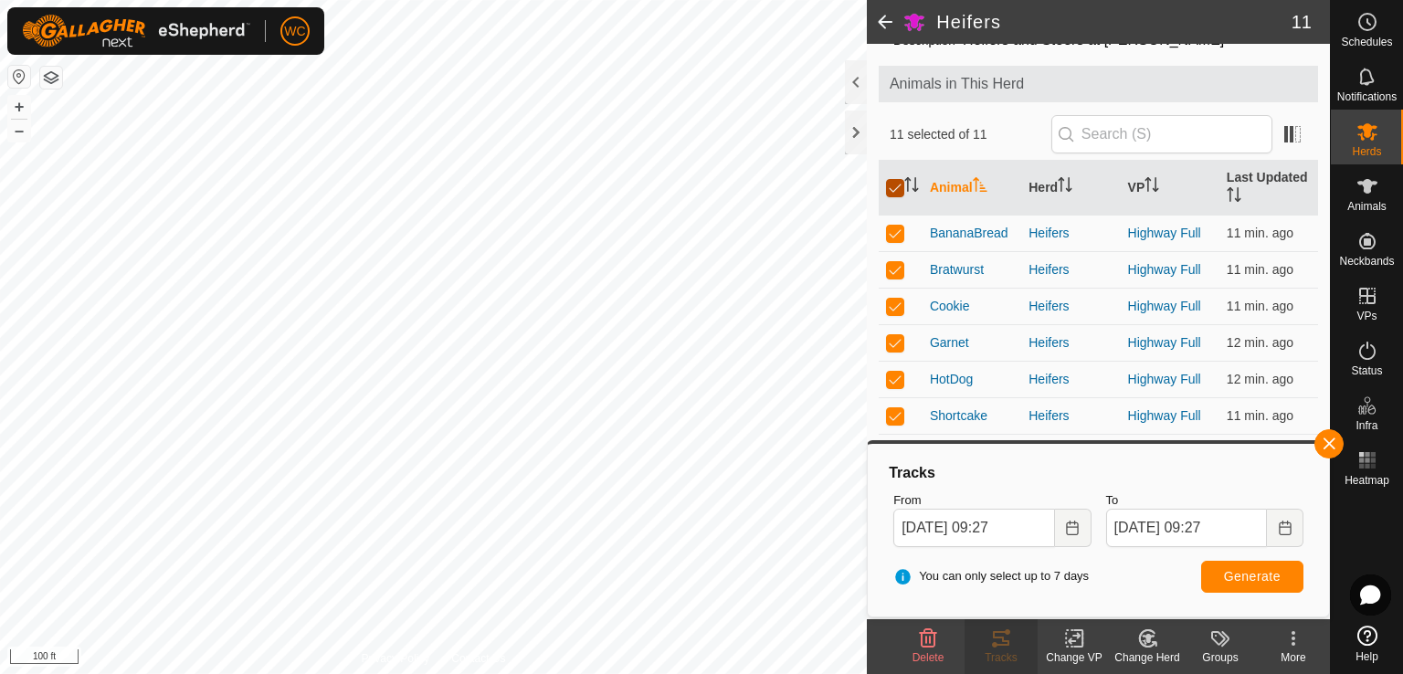
checkbox input "false"
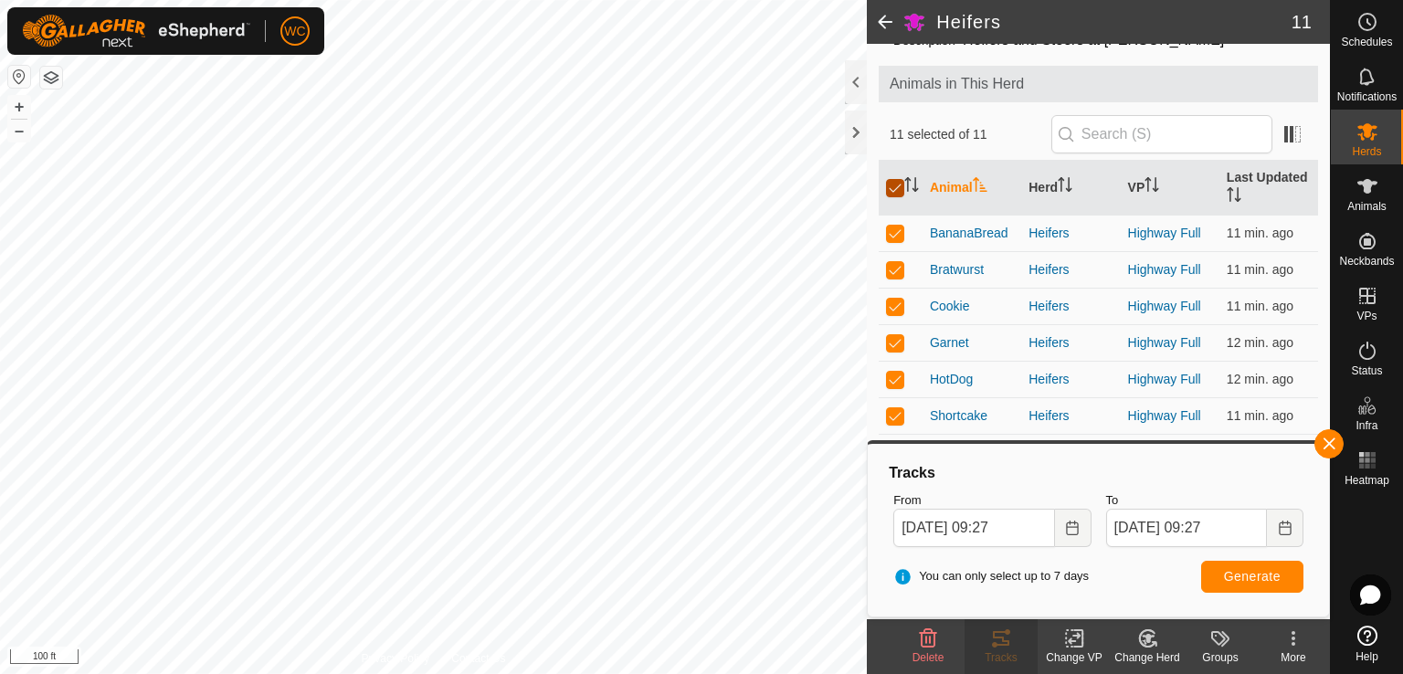
checkbox input "false"
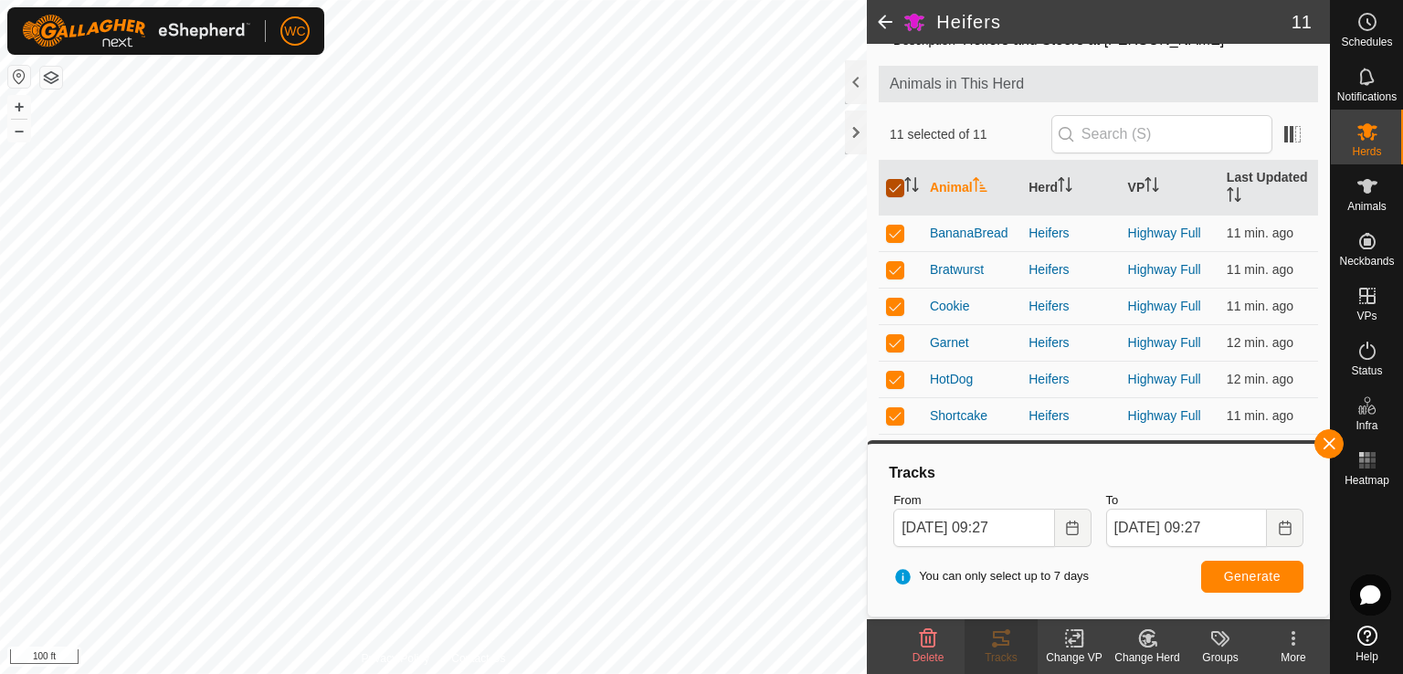
checkbox input "false"
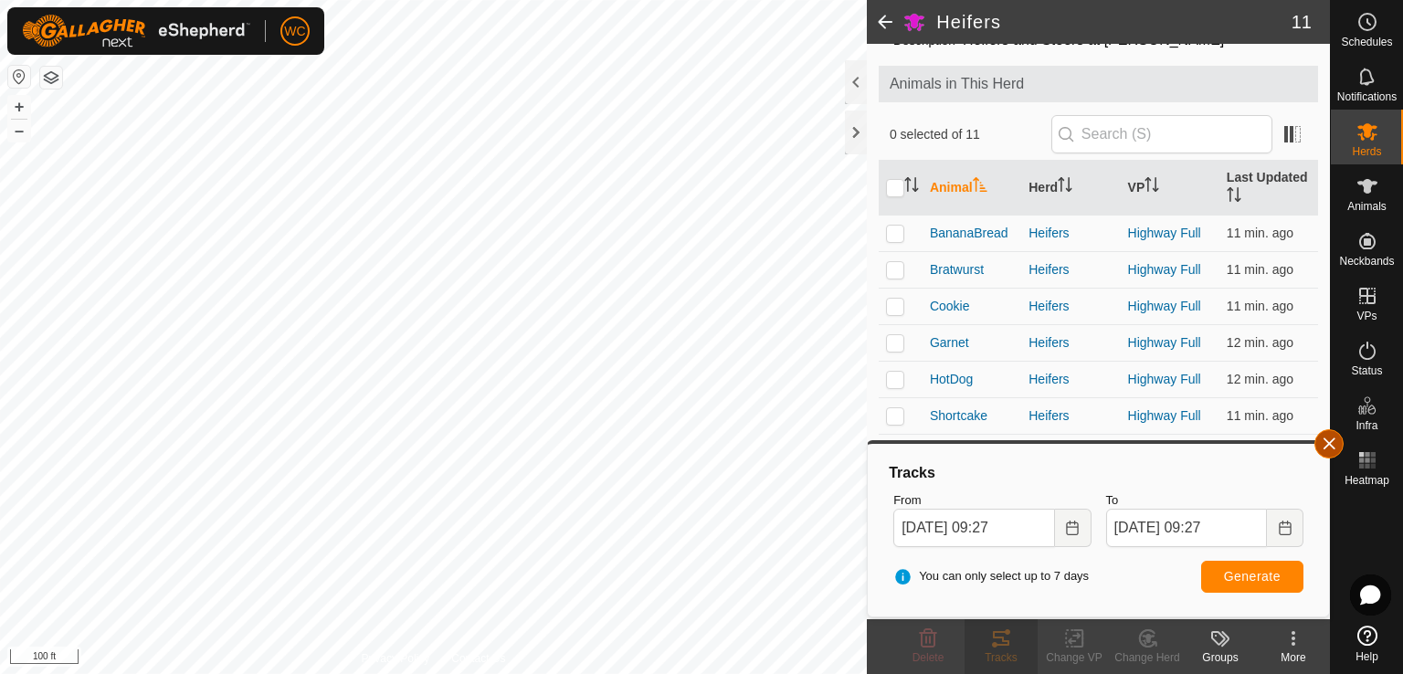
click at [1322, 432] on button "button" at bounding box center [1328, 443] width 29 height 29
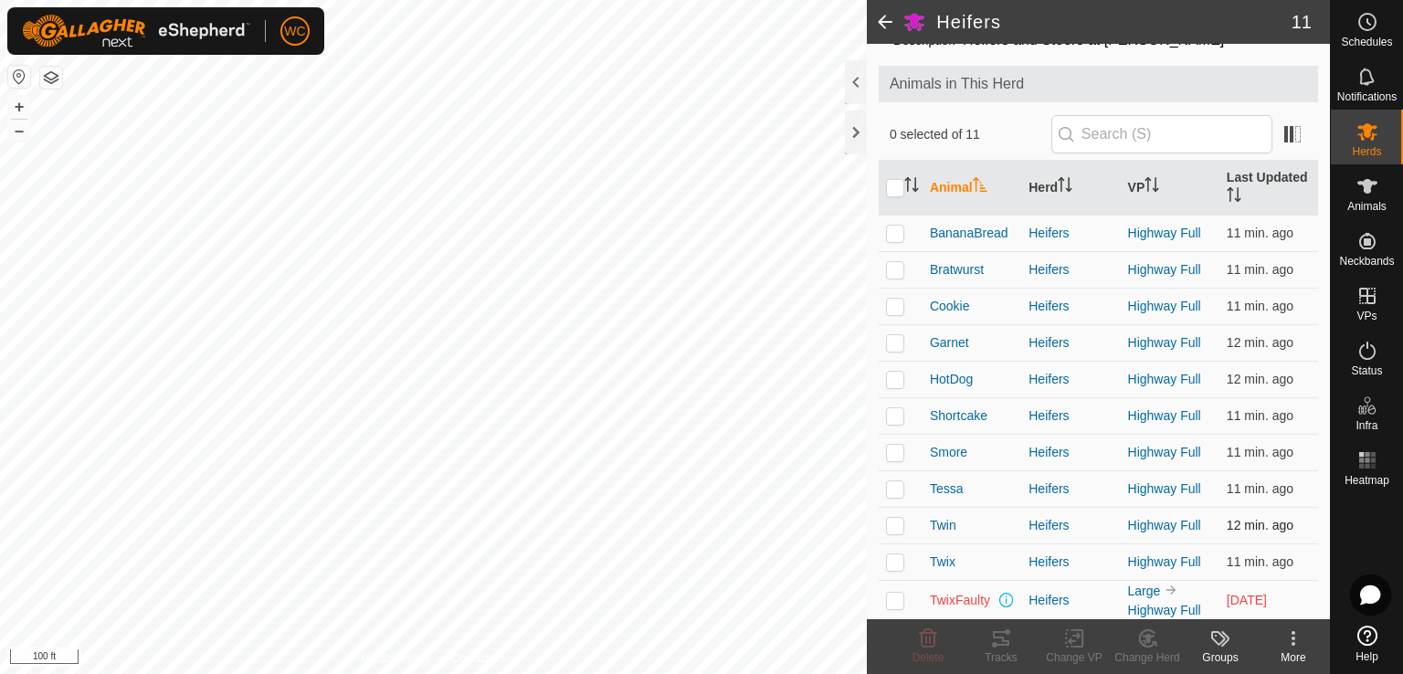
click at [896, 525] on p-checkbox at bounding box center [895, 525] width 18 height 15
checkbox input "true"
click at [992, 645] on icon at bounding box center [994, 644] width 5 height 5
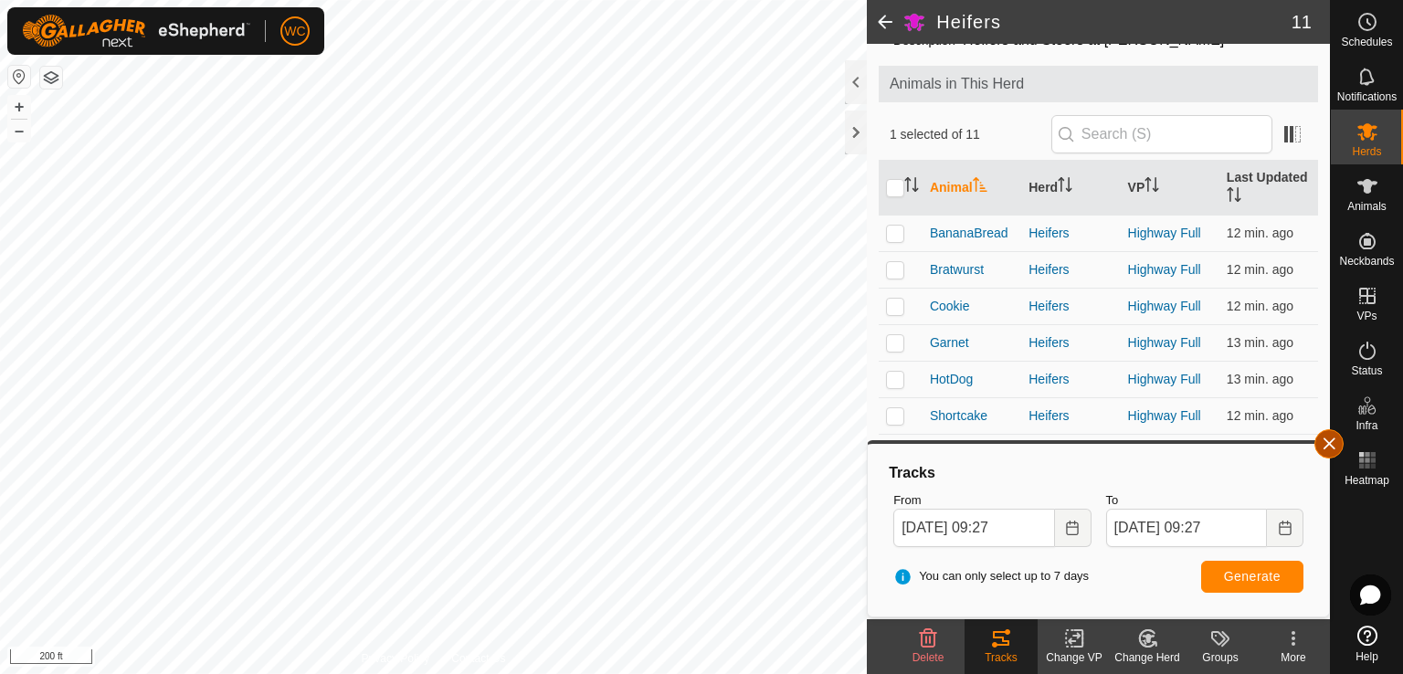
click at [1335, 454] on button "button" at bounding box center [1328, 443] width 29 height 29
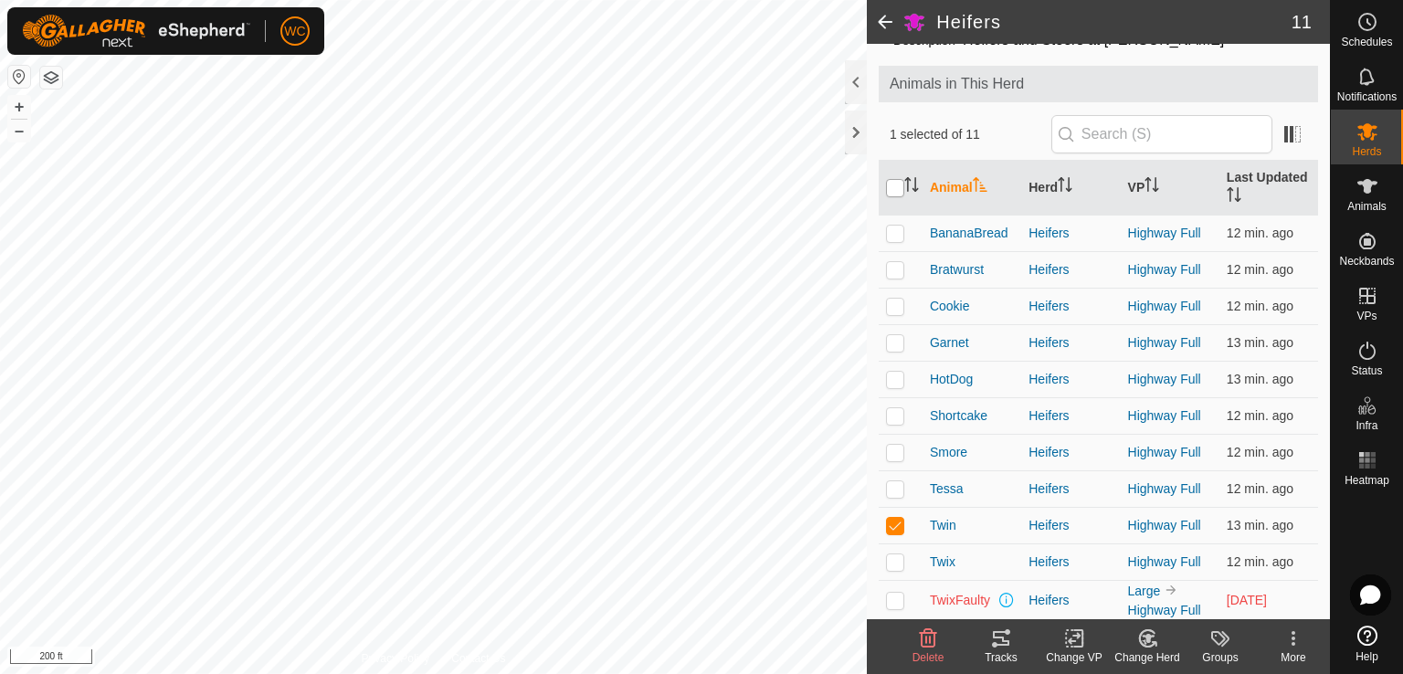
click at [894, 182] on input "checkbox" at bounding box center [895, 188] width 18 height 18
checkbox input "true"
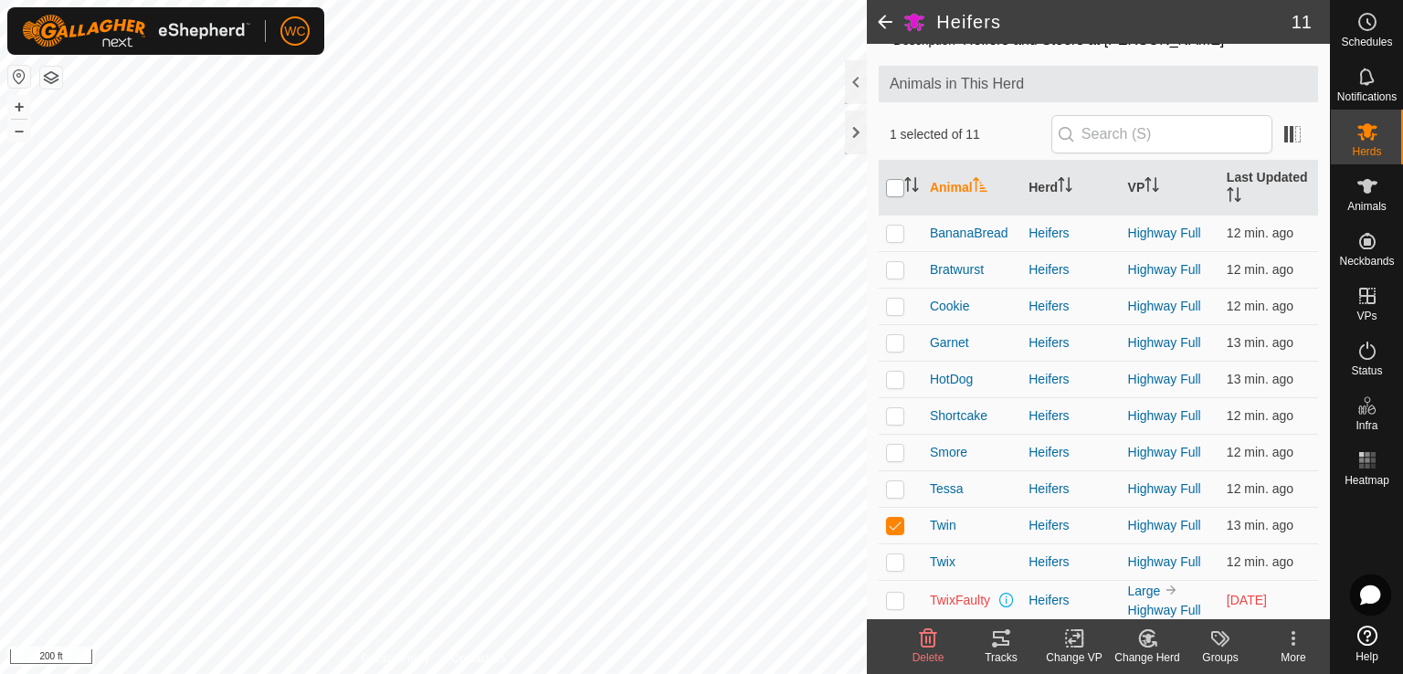
checkbox input "true"
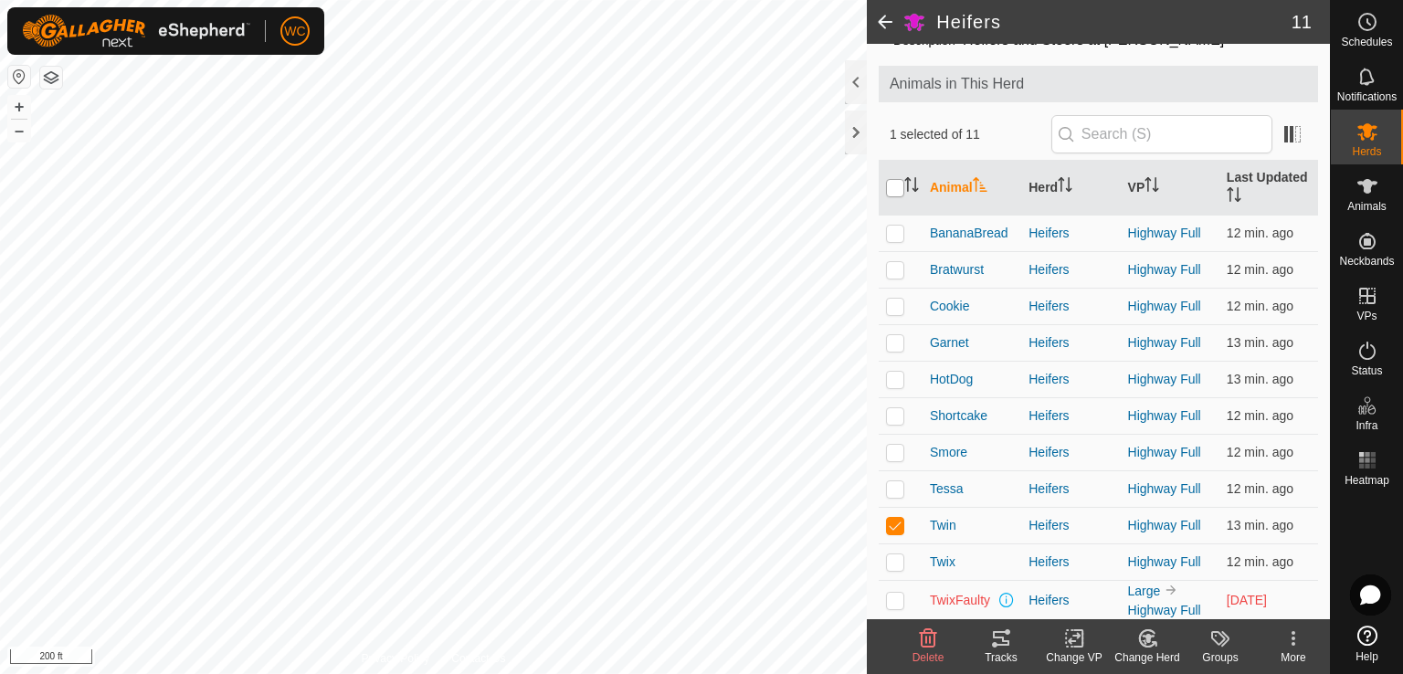
checkbox input "true"
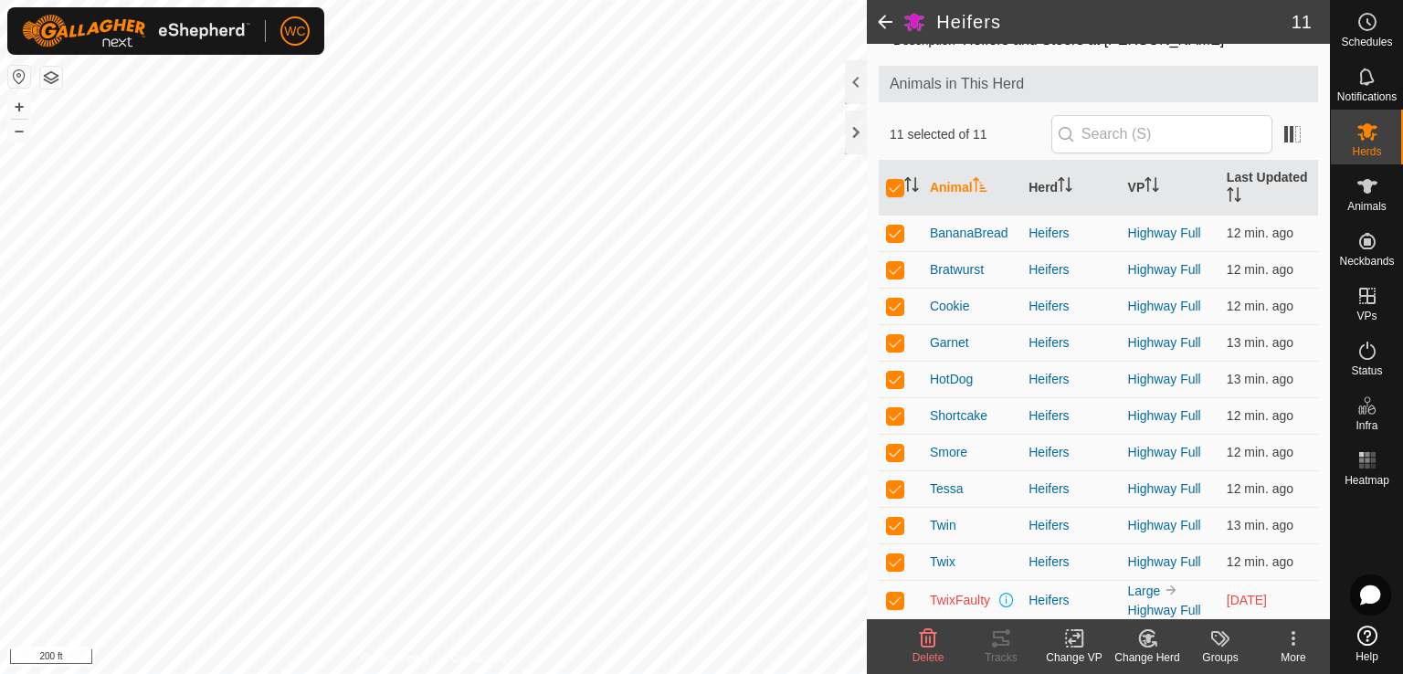
click at [887, 602] on p-checkbox at bounding box center [895, 600] width 18 height 15
checkbox input "false"
click at [994, 644] on icon at bounding box center [1001, 638] width 16 height 15
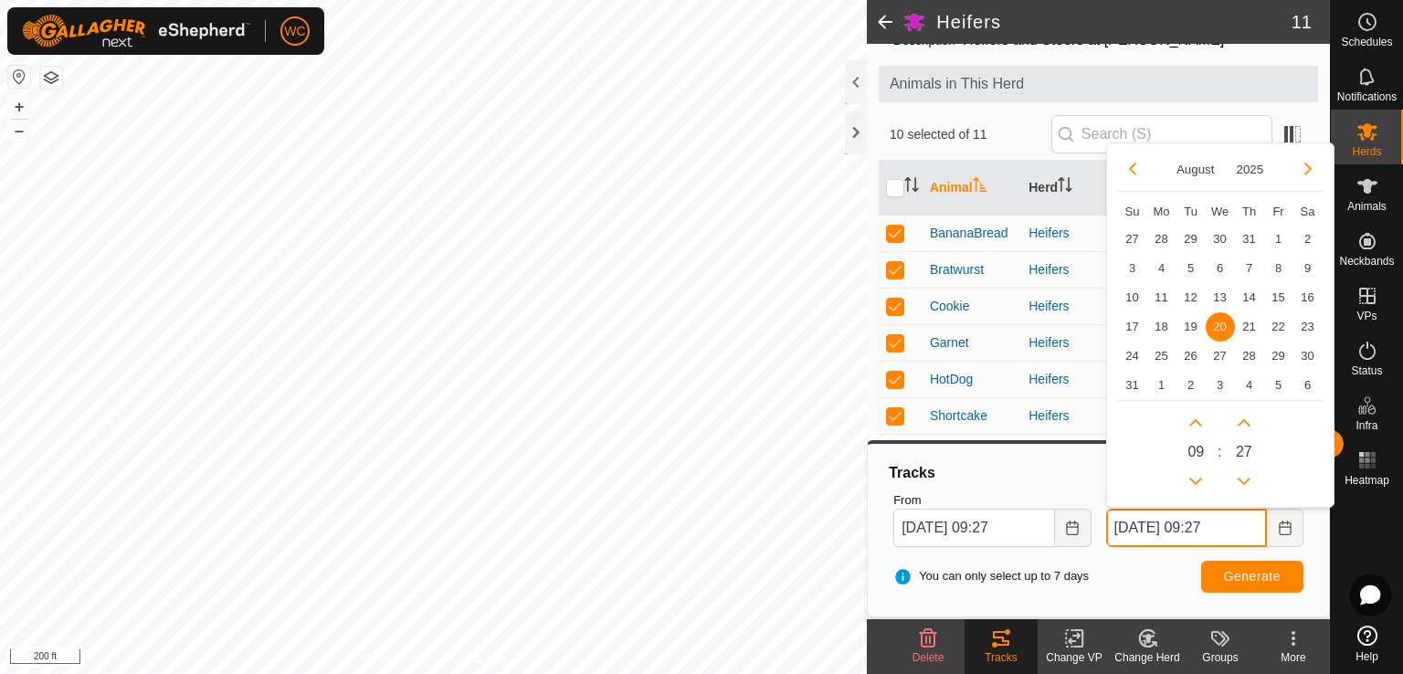
drag, startPoint x: 1157, startPoint y: 532, endPoint x: 1141, endPoint y: 531, distance: 15.6
click at [1141, 531] on input "[DATE] 09:27" at bounding box center [1186, 528] width 161 height 38
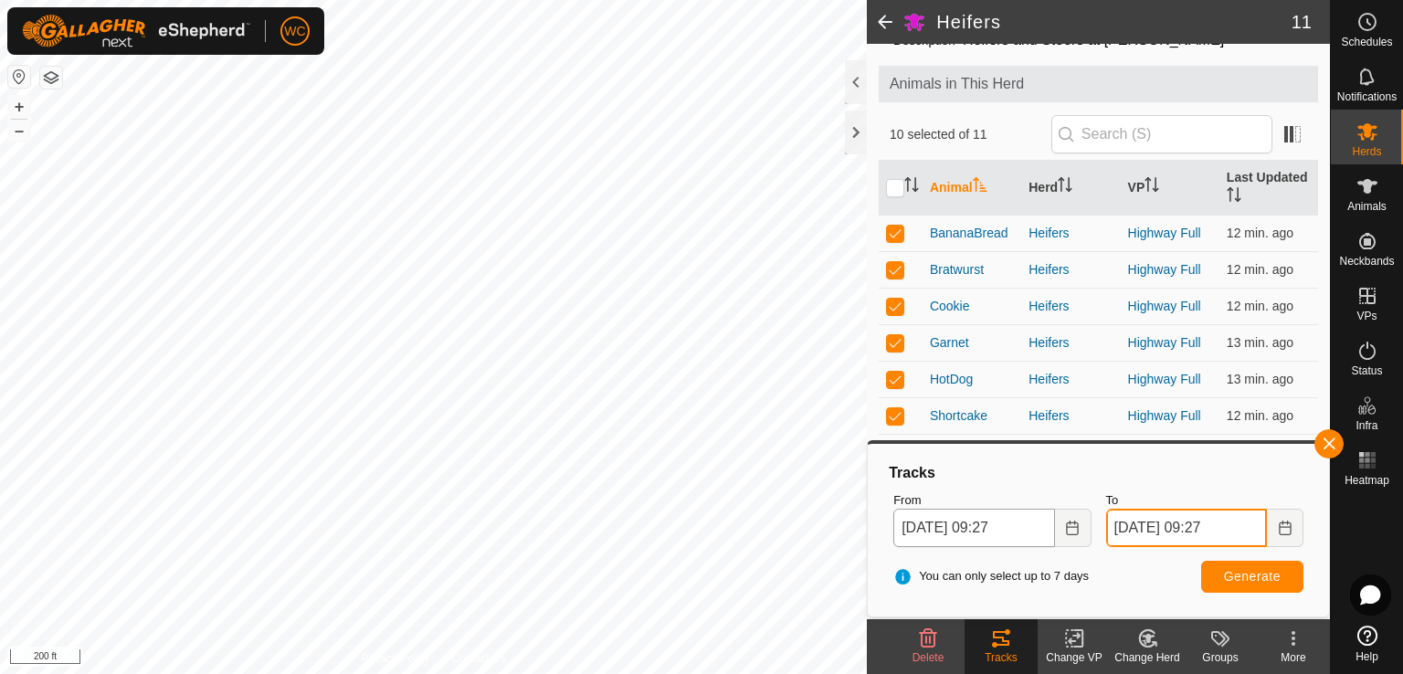
type input "[DATE] 09:27"
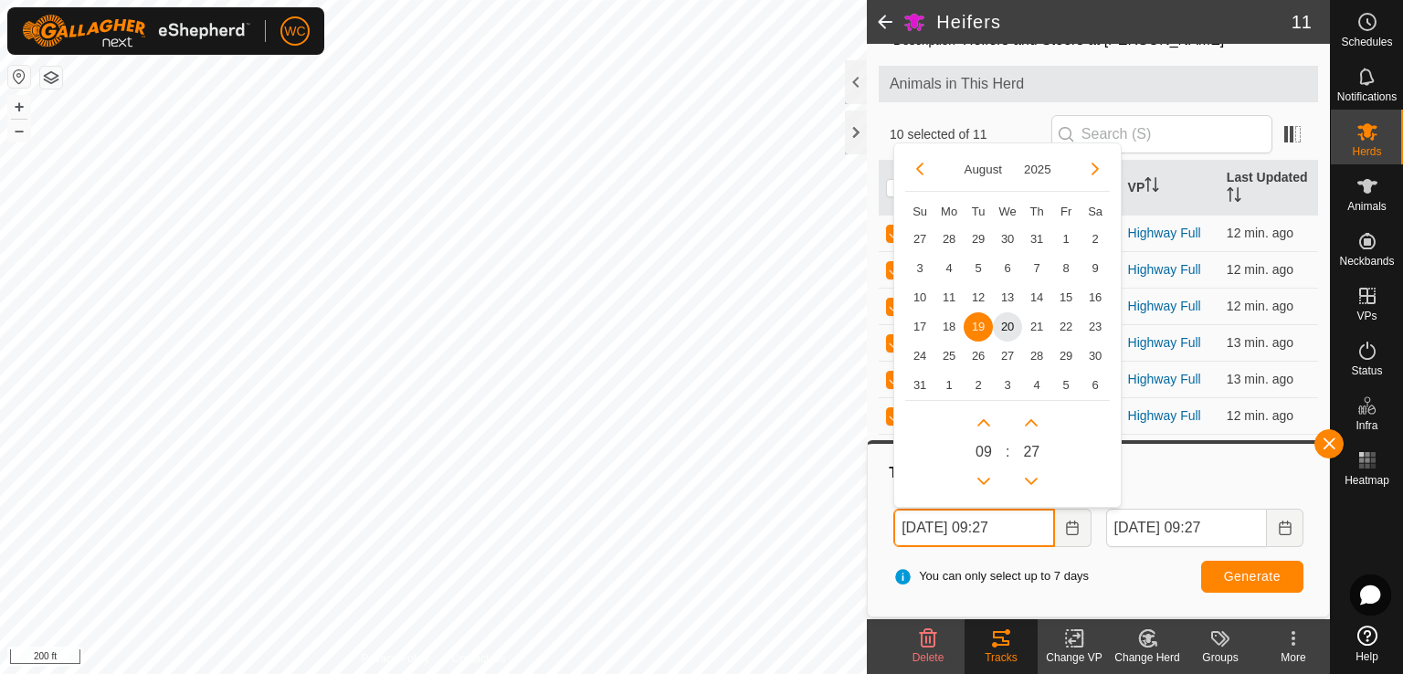
drag, startPoint x: 946, startPoint y: 528, endPoint x: 931, endPoint y: 528, distance: 14.6
click at [931, 528] on input "[DATE] 09:27" at bounding box center [973, 528] width 161 height 38
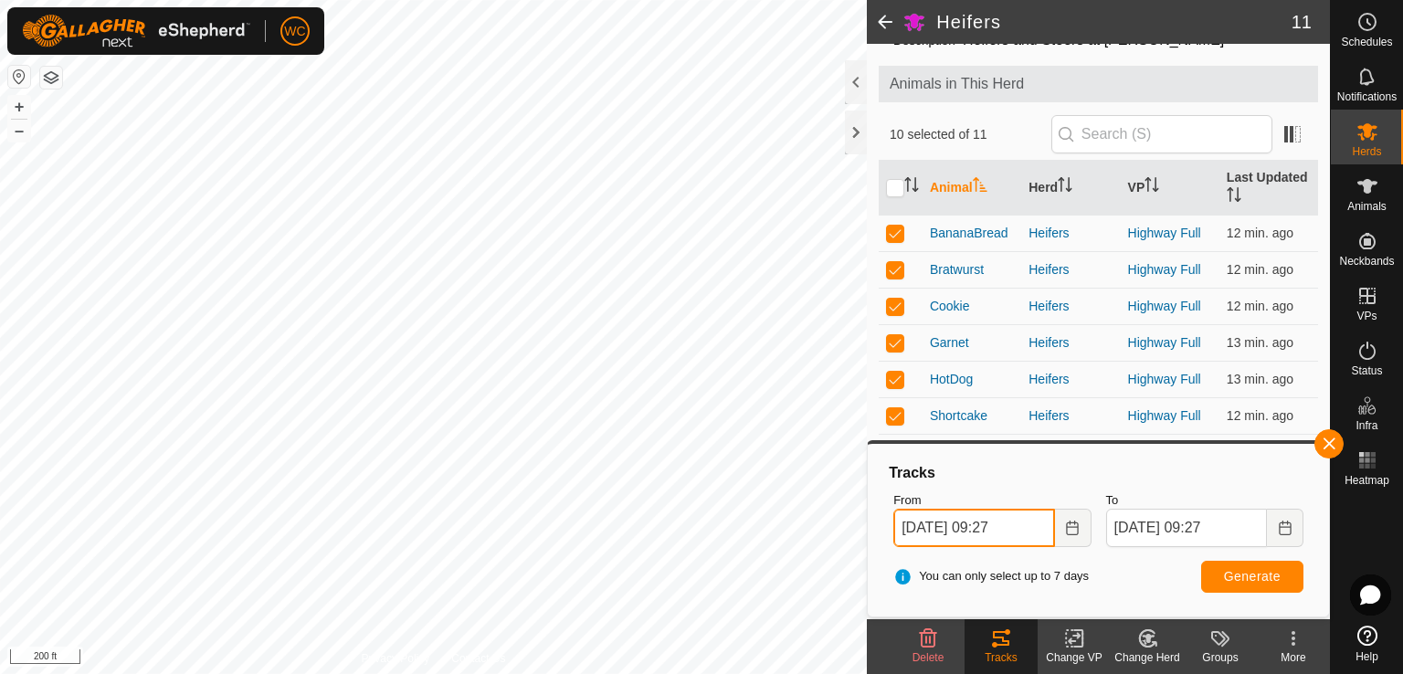
type input "[DATE] 09:27"
click at [1227, 573] on span "Generate" at bounding box center [1252, 576] width 57 height 15
click at [1331, 444] on button "button" at bounding box center [1328, 443] width 29 height 29
